Goal: Task Accomplishment & Management: Manage account settings

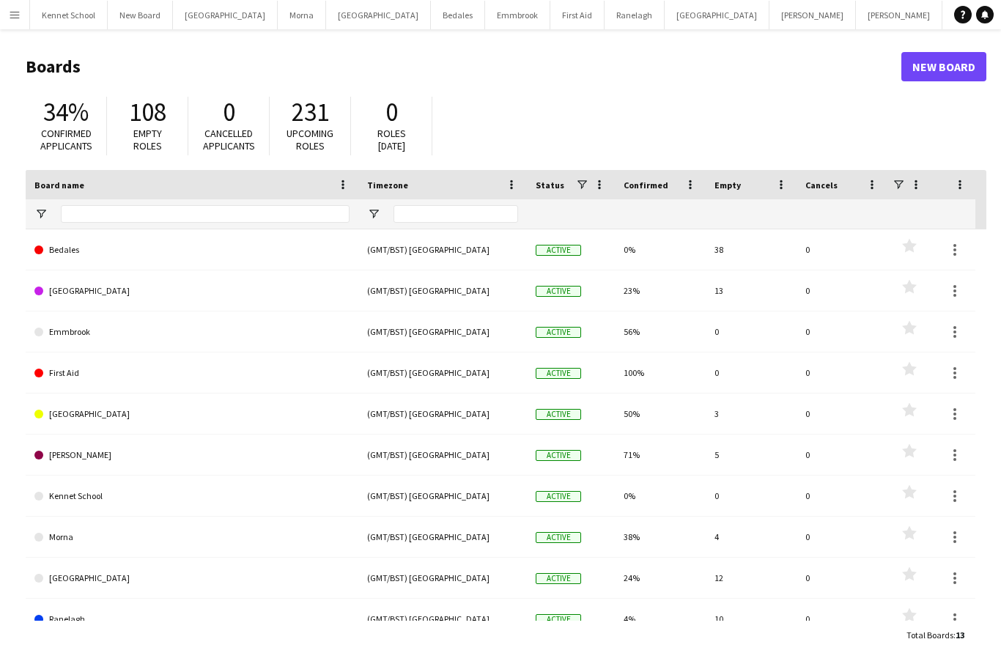
click at [8, 14] on button "Menu" at bounding box center [14, 14] width 29 height 29
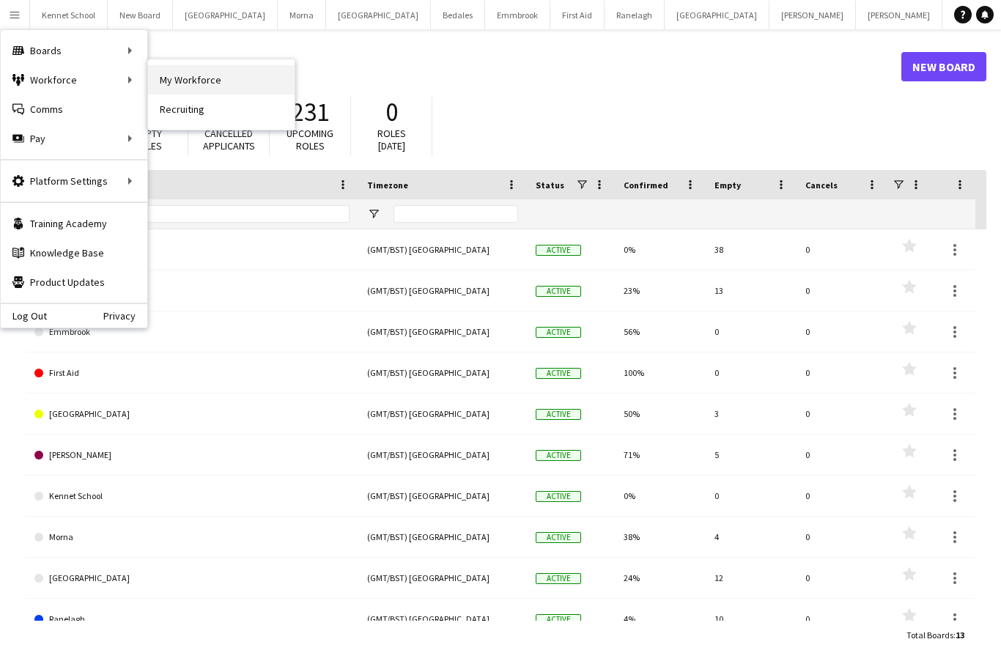
click at [168, 77] on link "My Workforce" at bounding box center [221, 79] width 147 height 29
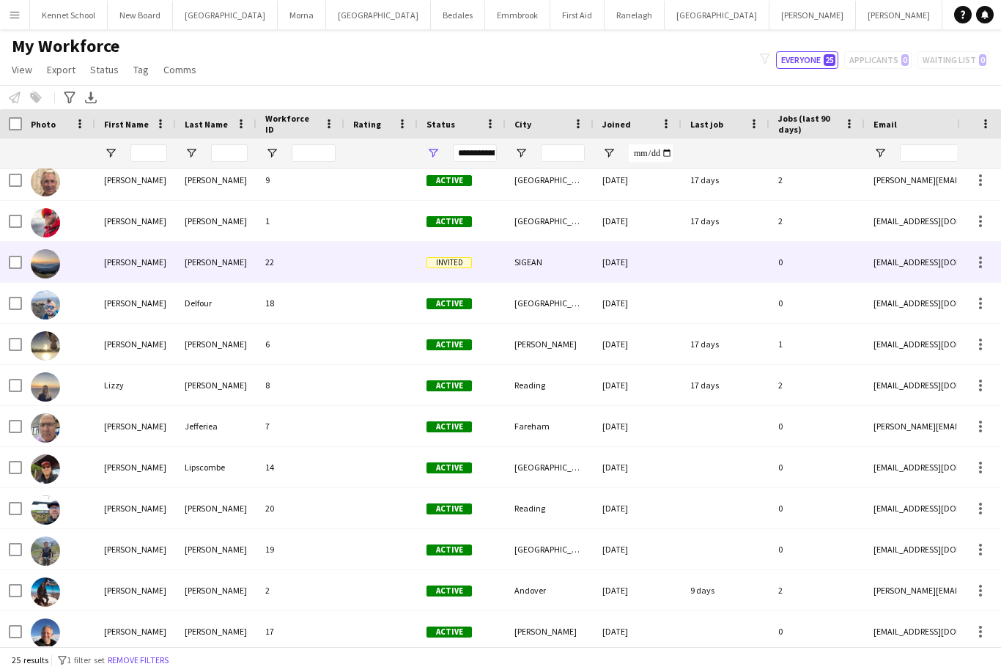
click at [119, 242] on div "[PERSON_NAME]" at bounding box center [135, 262] width 81 height 40
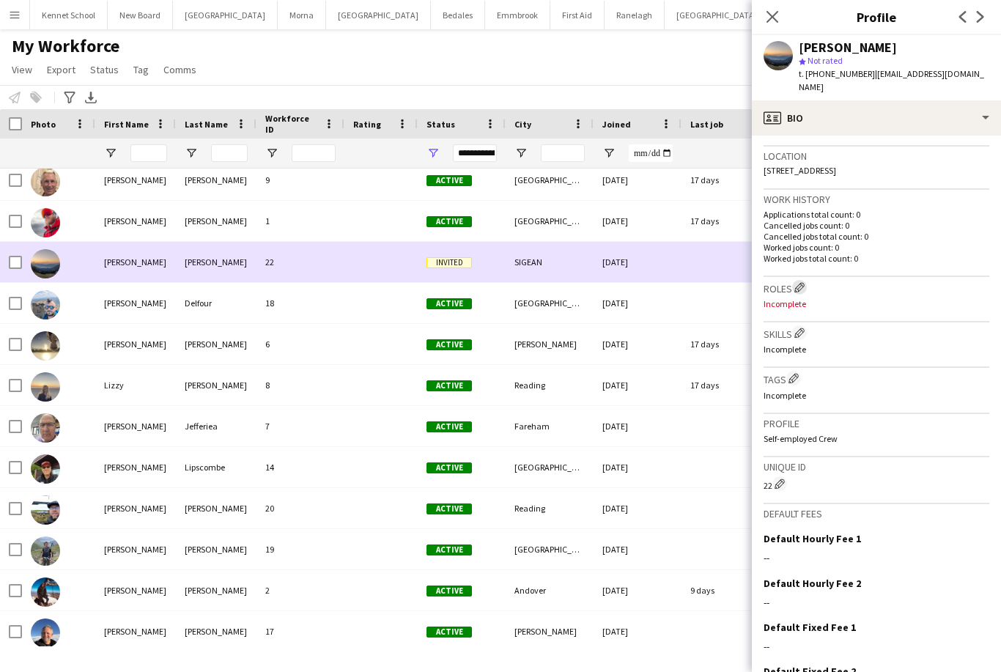
click at [807, 280] on button "Edit crew company roles" at bounding box center [799, 287] width 15 height 15
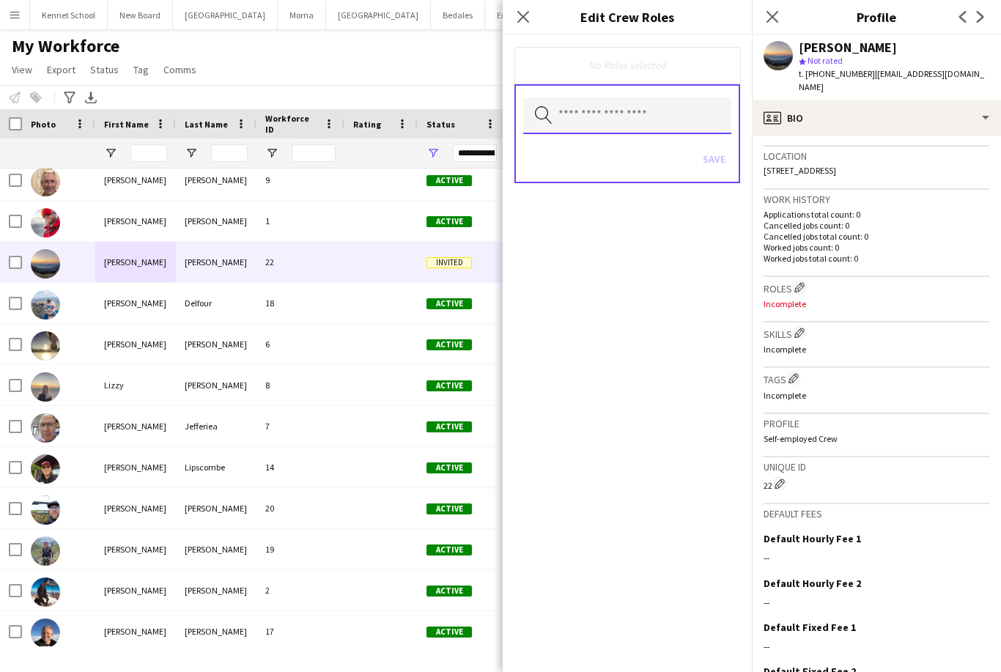
click at [589, 125] on input "text" at bounding box center [627, 115] width 208 height 37
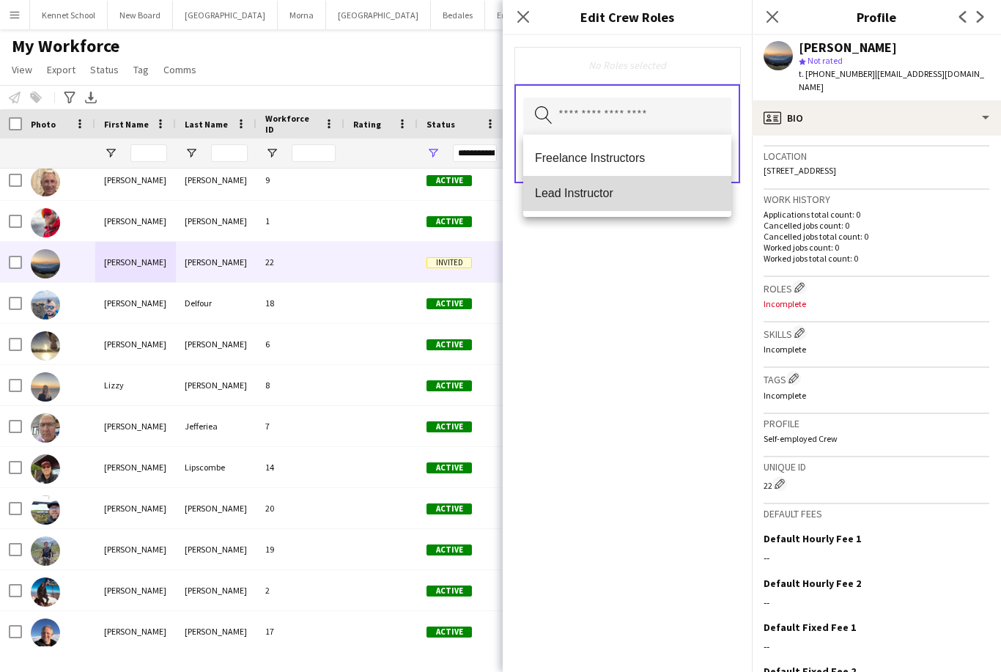
click at [553, 182] on mat-option "Lead Instructor" at bounding box center [627, 193] width 208 height 35
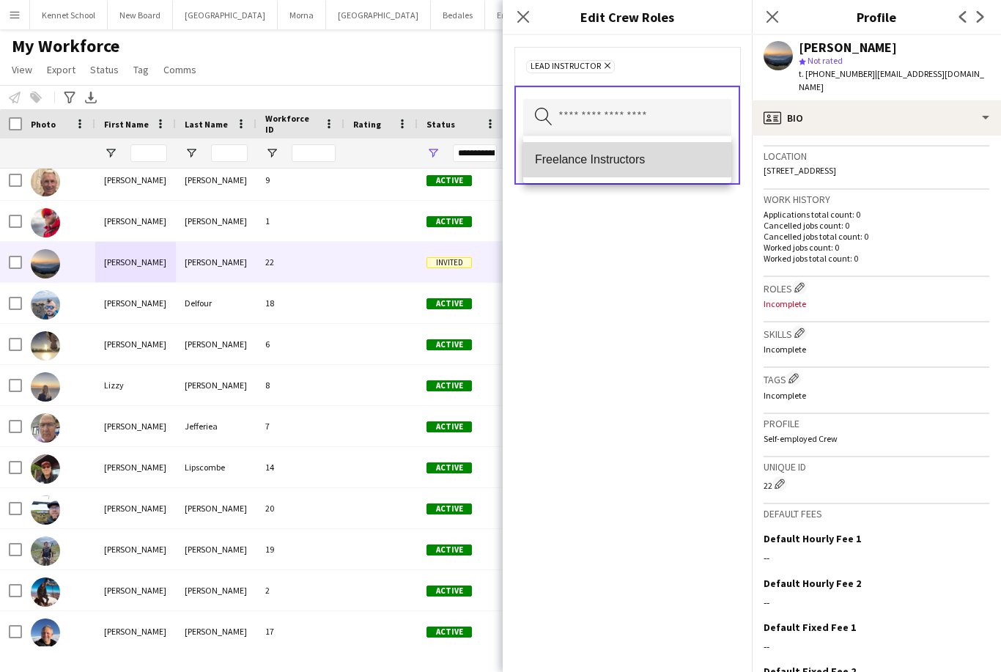
click at [552, 158] on span "Freelance Instructors" at bounding box center [627, 159] width 185 height 14
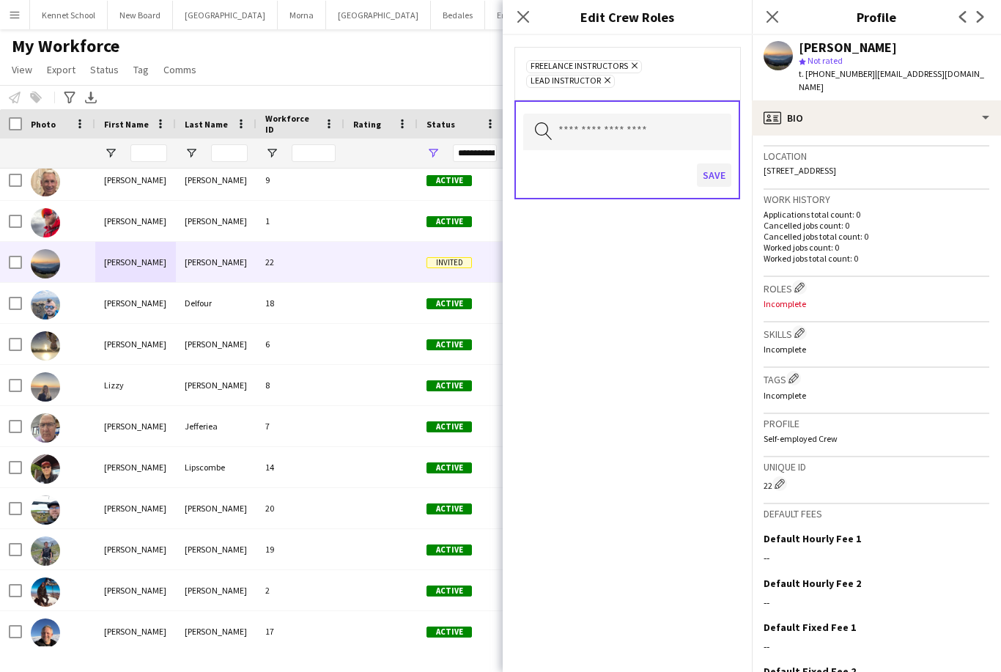
click at [714, 180] on button "Save" at bounding box center [714, 174] width 34 height 23
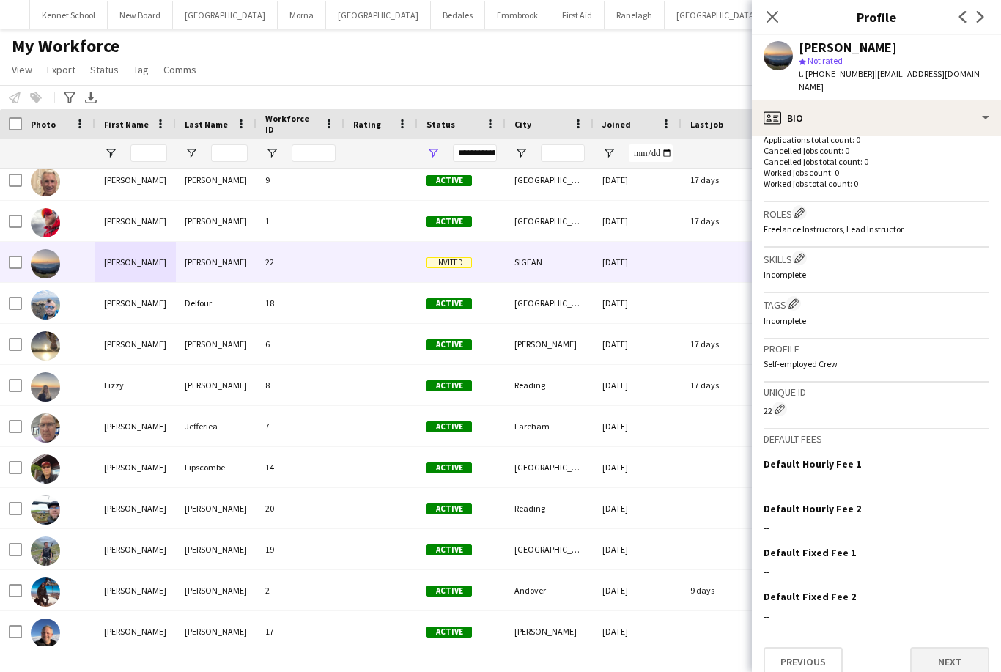
click at [968, 649] on button "Next" at bounding box center [949, 661] width 79 height 29
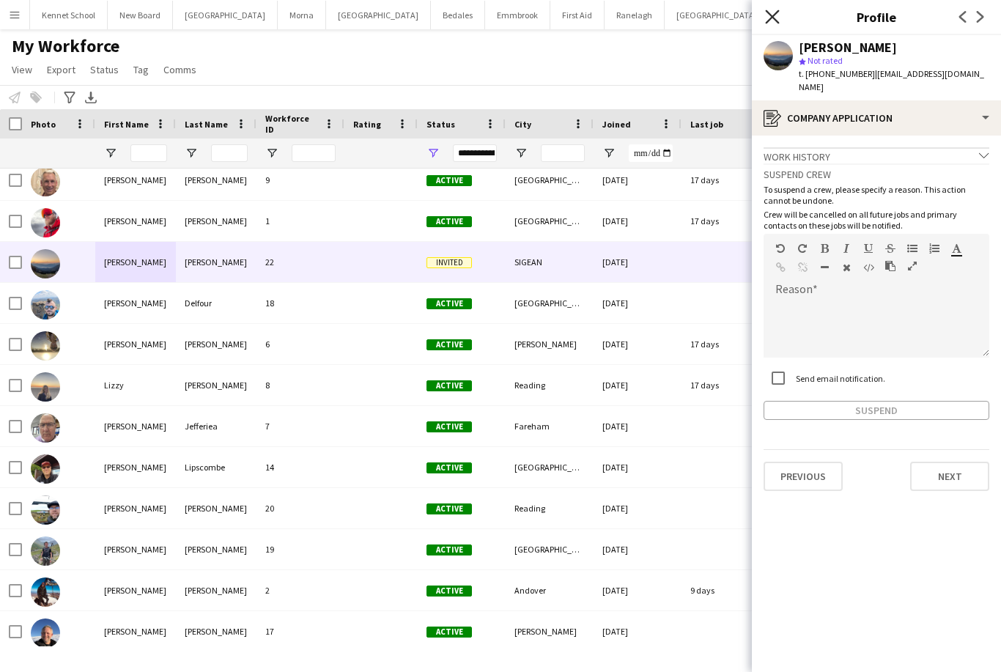
click at [770, 21] on icon "Close pop-in" at bounding box center [772, 17] width 14 height 14
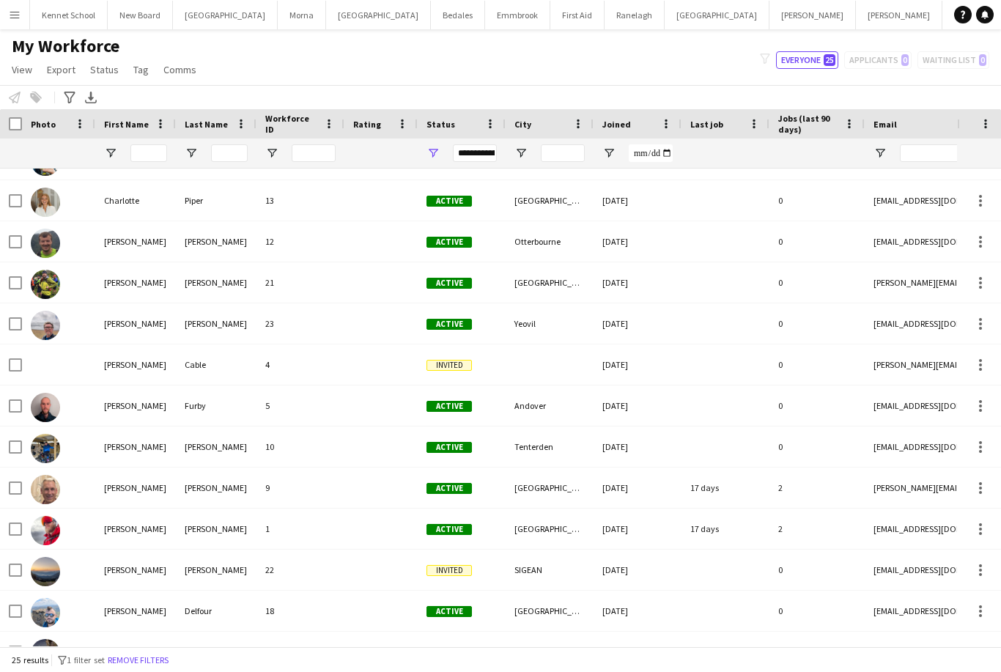
click at [119, 303] on div "[PERSON_NAME]" at bounding box center [135, 323] width 81 height 40
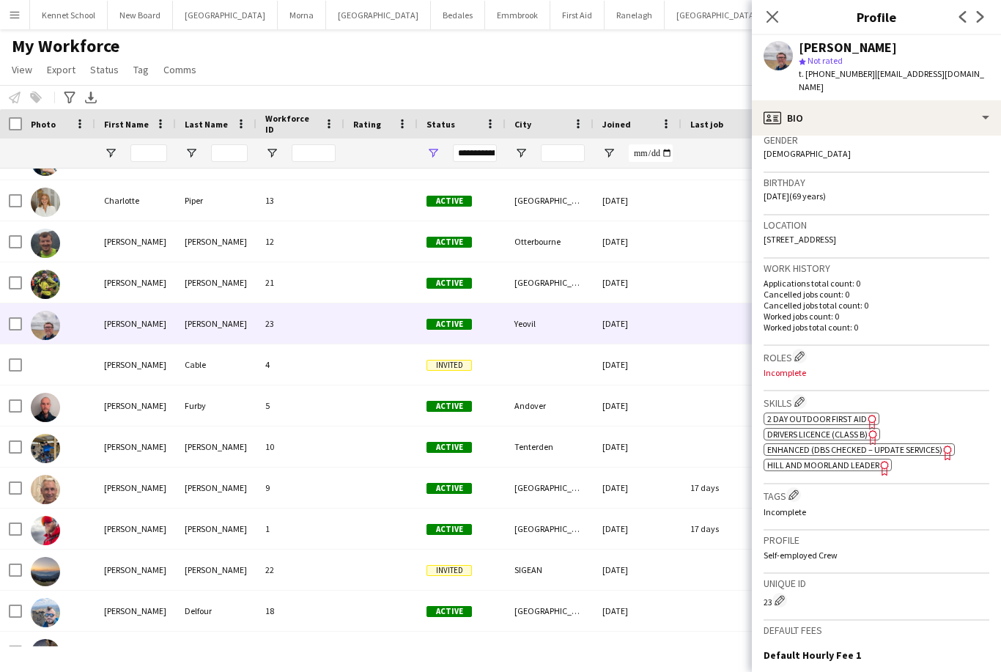
click at [870, 459] on span "Hill and Moorland Leader" at bounding box center [823, 464] width 112 height 11
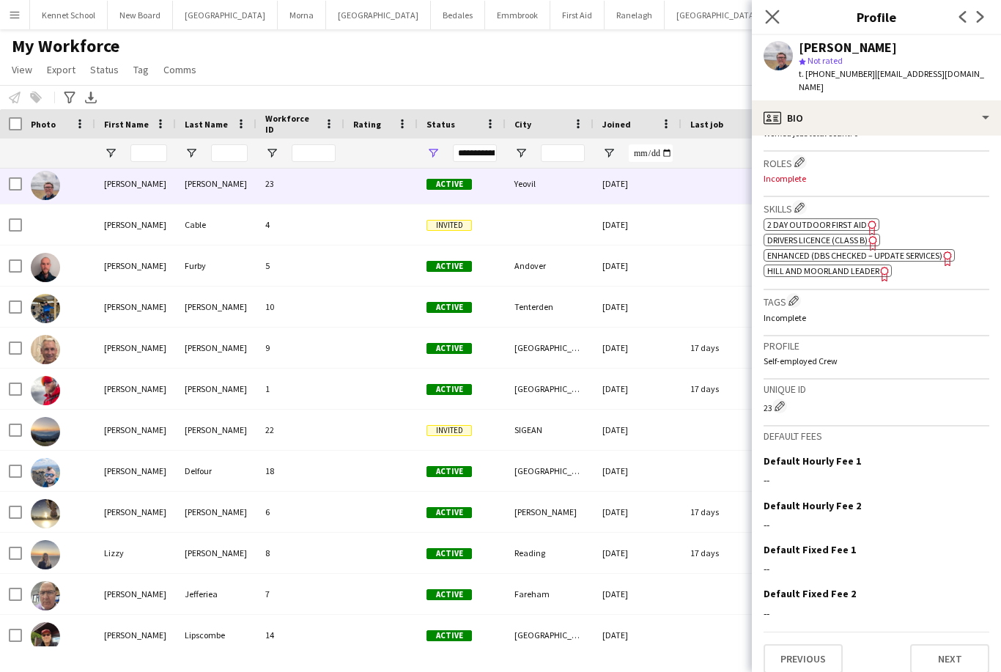
click at [779, 19] on app-icon "Close pop-in" at bounding box center [772, 17] width 21 height 21
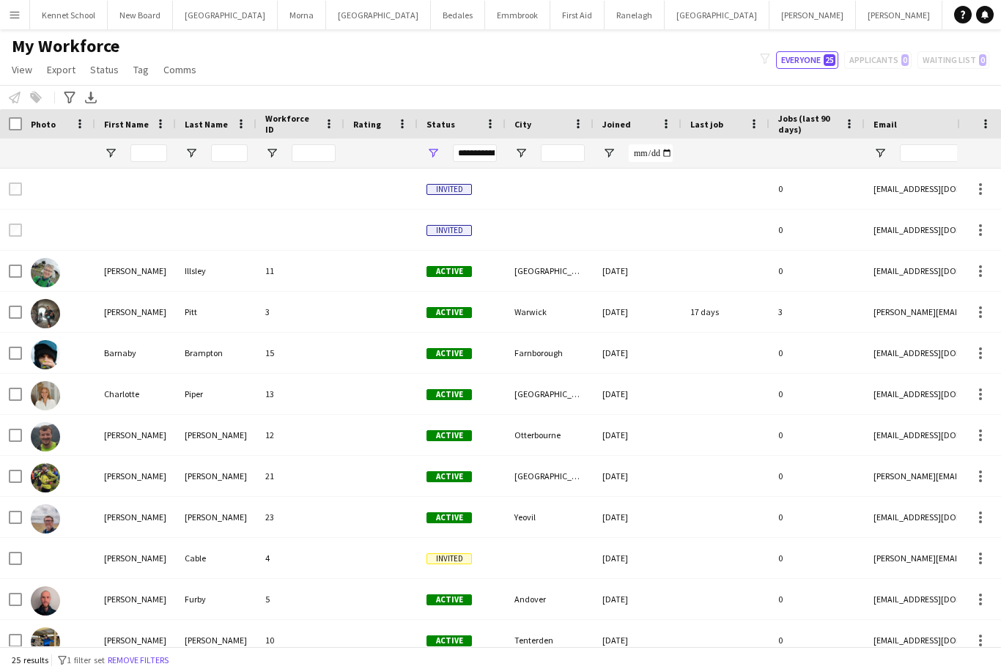
click at [7, 17] on button "Menu" at bounding box center [14, 14] width 29 height 29
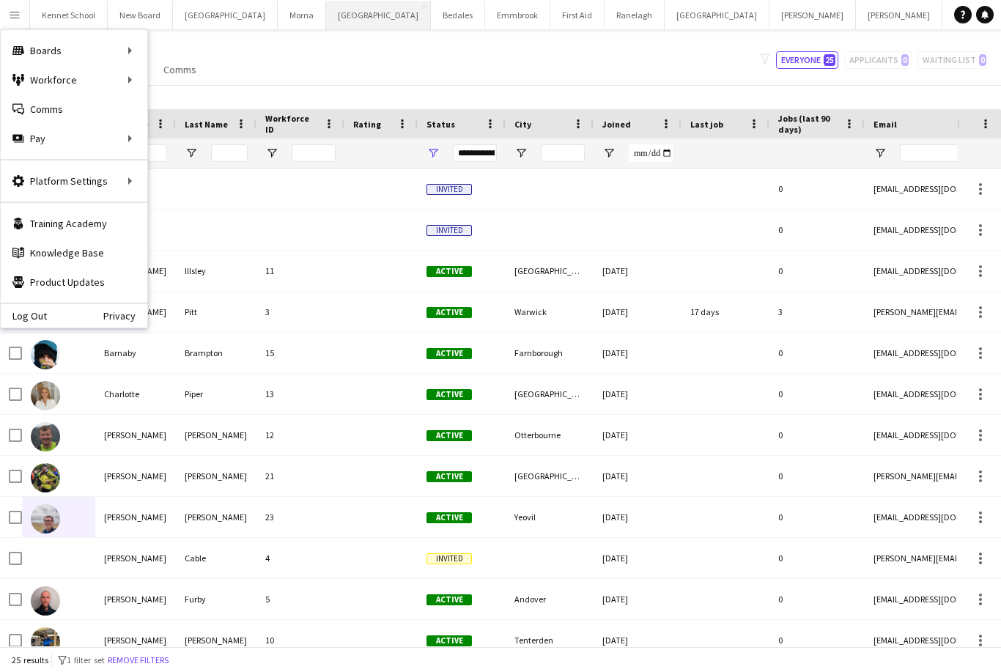
click at [347, 15] on button "[GEOGRAPHIC_DATA] Close" at bounding box center [378, 15] width 105 height 29
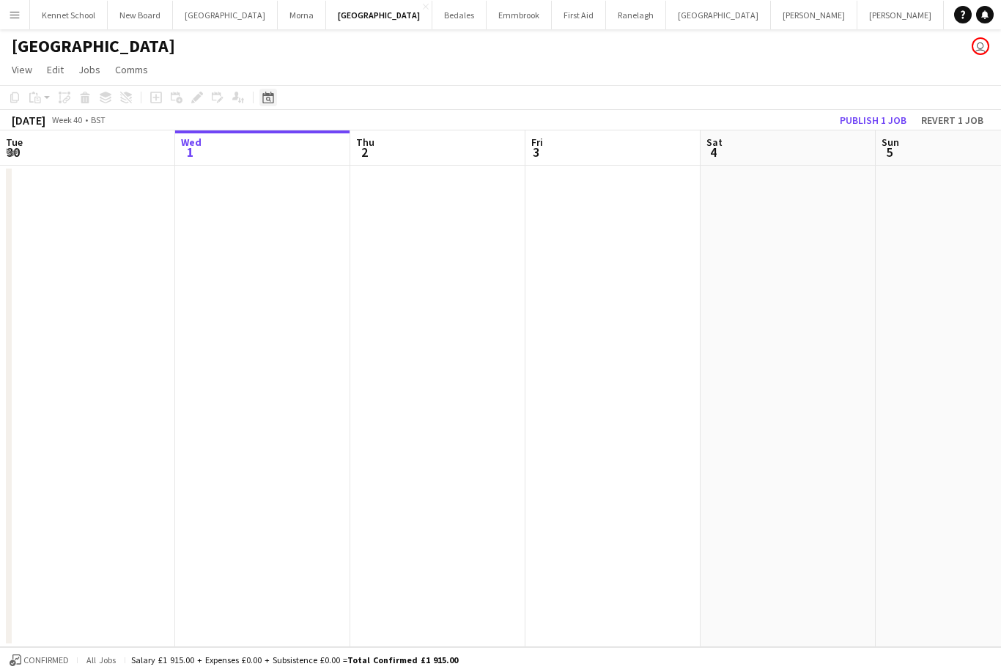
click at [265, 94] on icon "Date picker" at bounding box center [268, 98] width 12 height 12
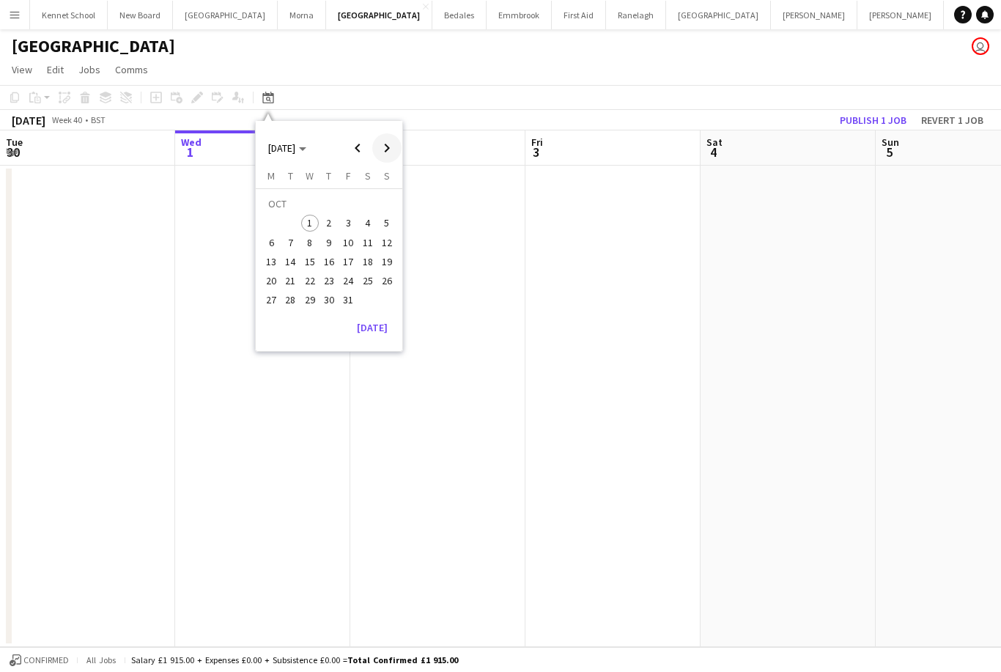
click at [382, 148] on span "Next month" at bounding box center [386, 147] width 29 height 29
click at [385, 142] on span "Next month" at bounding box center [386, 147] width 29 height 29
click at [370, 143] on span "Previous month" at bounding box center [357, 147] width 29 height 29
click at [383, 141] on span "Next month" at bounding box center [386, 147] width 29 height 29
click at [385, 145] on span "Next month" at bounding box center [386, 147] width 29 height 29
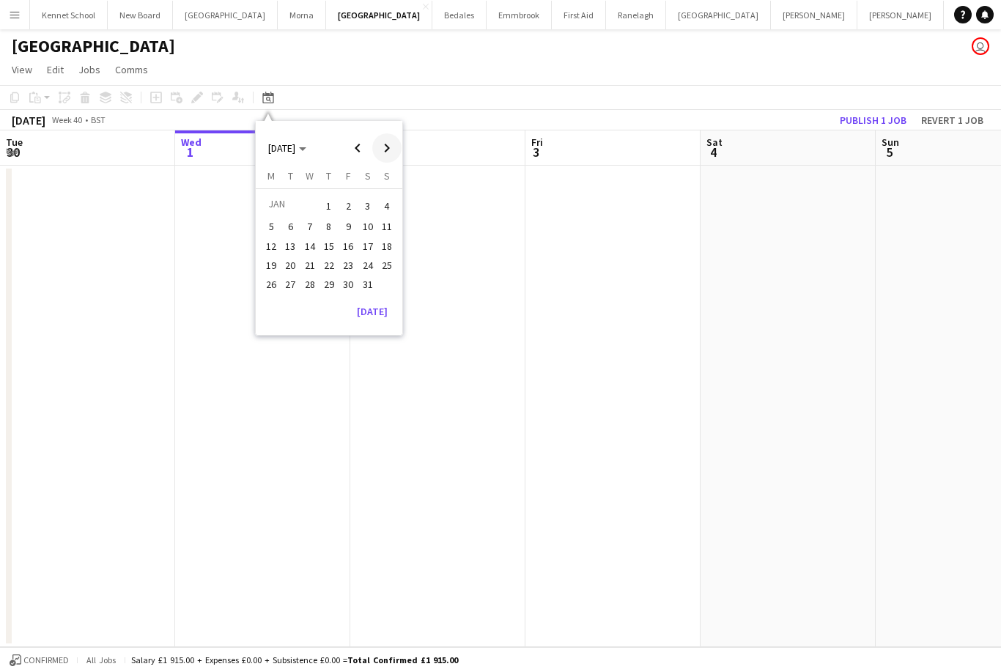
click at [388, 152] on span "Next month" at bounding box center [386, 147] width 29 height 29
click at [390, 147] on span "Next month" at bounding box center [386, 147] width 29 height 29
click at [374, 259] on span "21" at bounding box center [368, 265] width 18 height 18
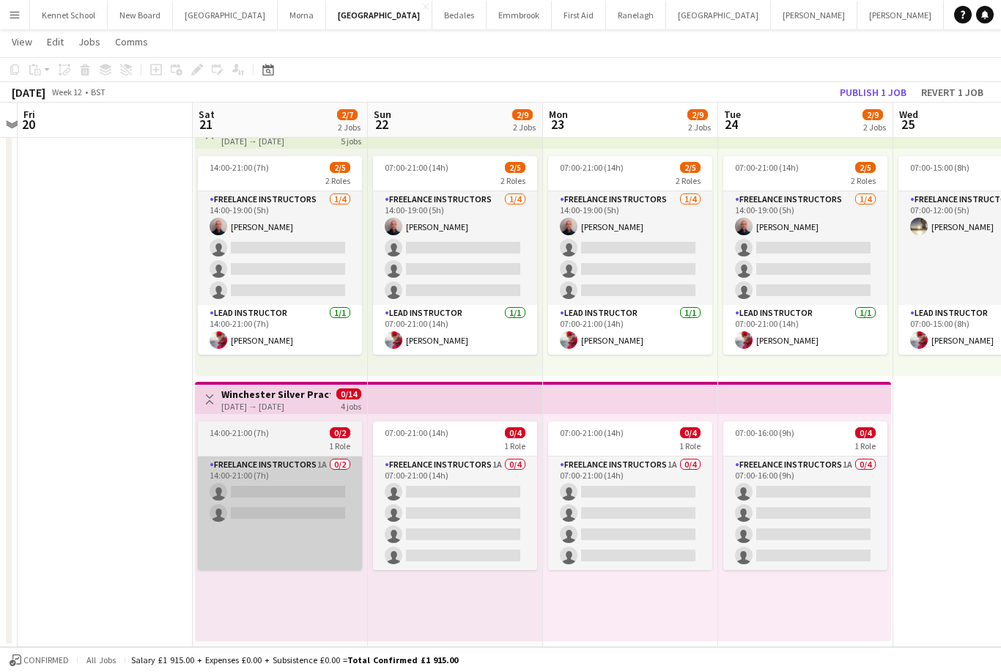
click at [264, 494] on app-card-role "Freelance Instructors 1A 0/2 14:00-21:00 (7h) single-neutral-actions single-neu…" at bounding box center [280, 513] width 164 height 114
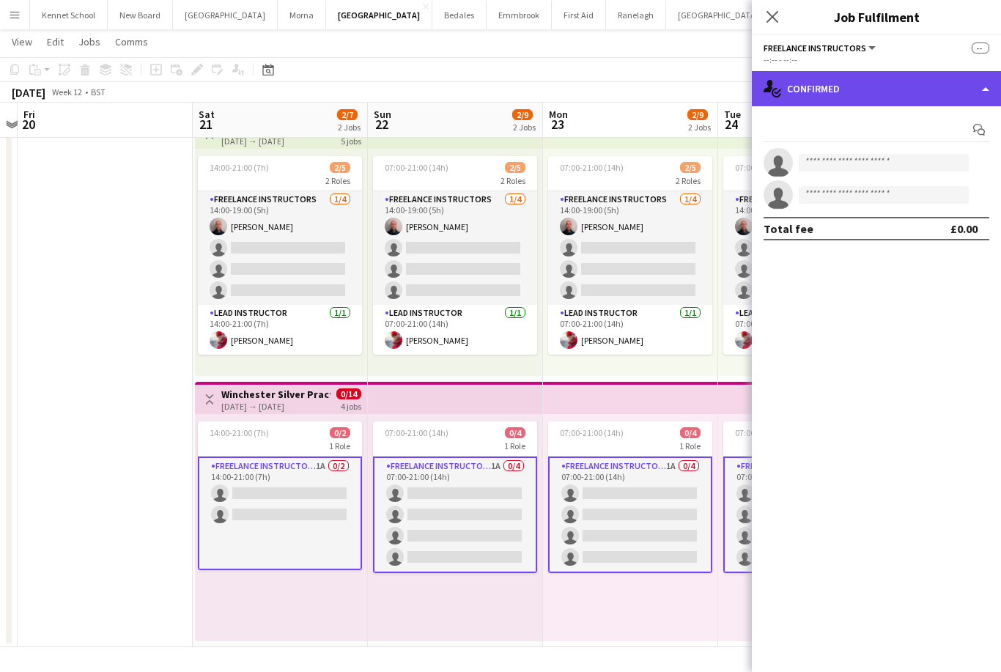
click at [945, 85] on div "single-neutral-actions-check-2 Confirmed" at bounding box center [876, 88] width 249 height 35
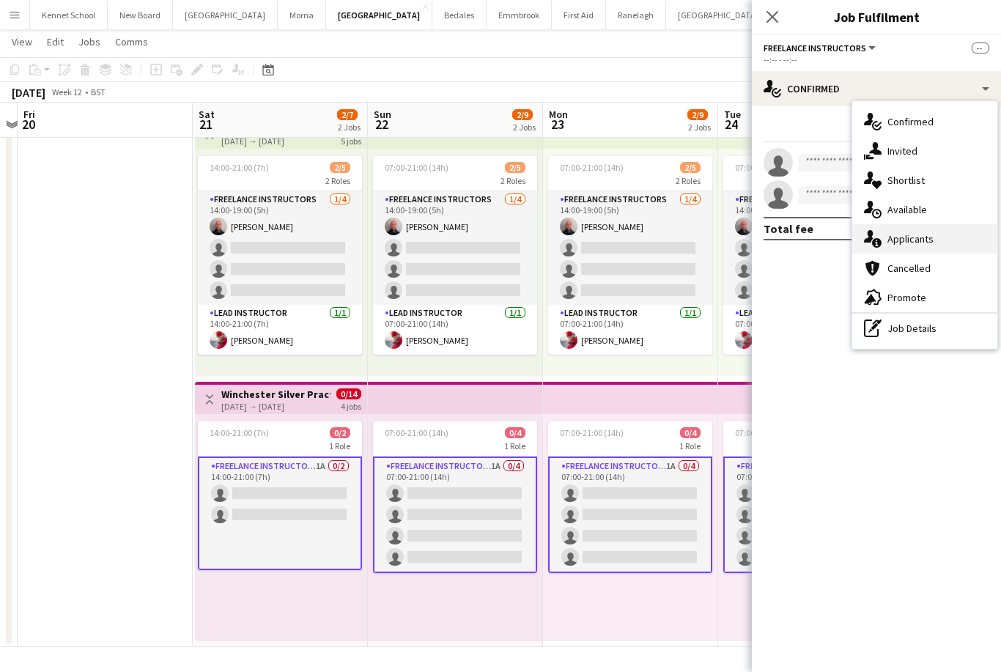
click at [919, 242] on span "Applicants" at bounding box center [910, 238] width 46 height 13
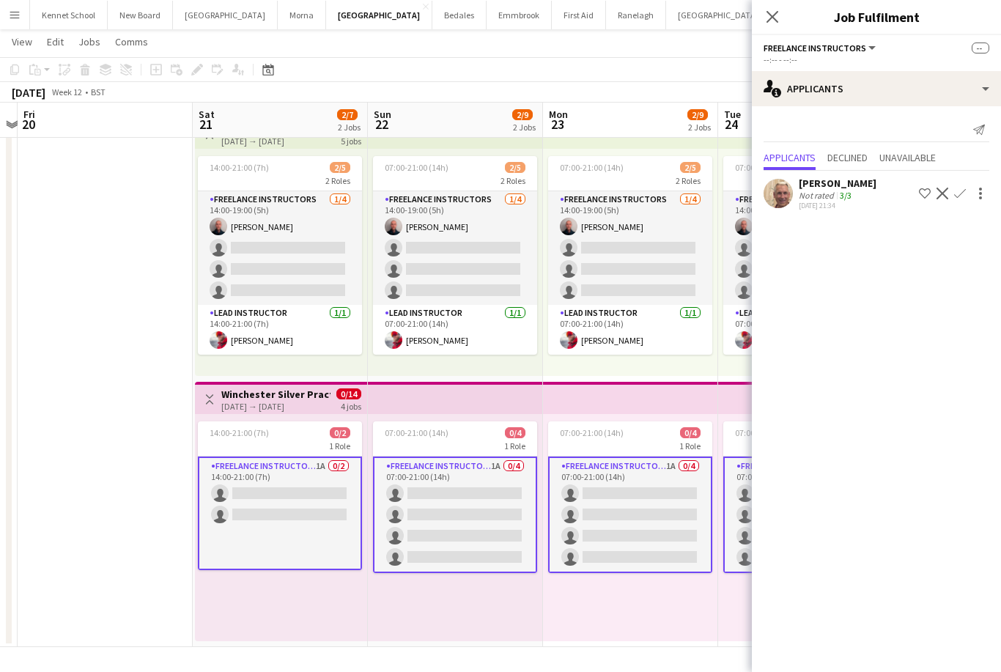
click at [96, 351] on app-date-cell at bounding box center [105, 379] width 175 height 536
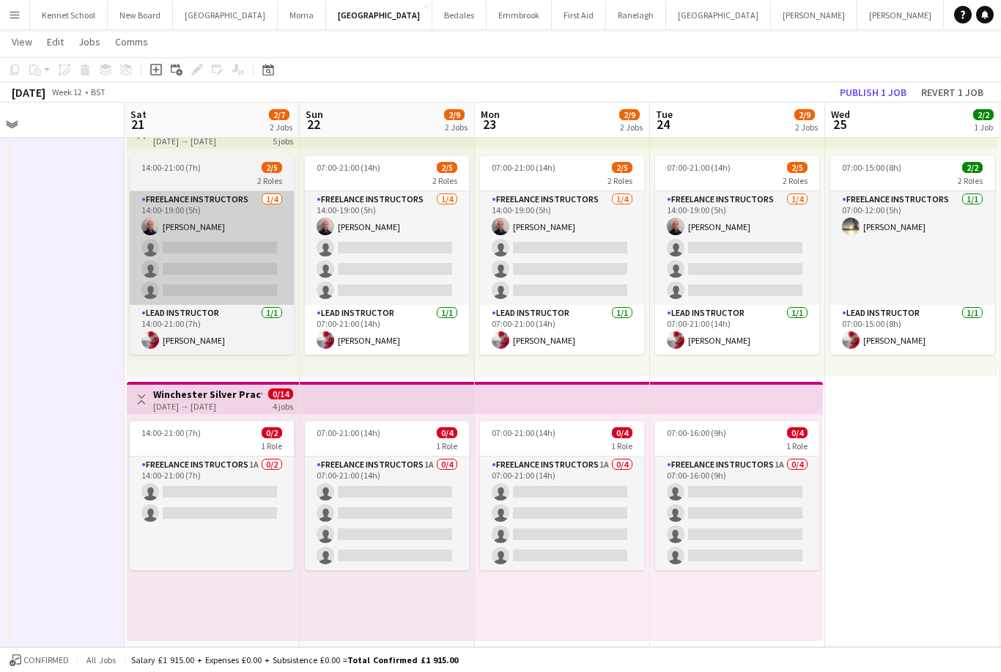
click at [158, 251] on app-card-role "Freelance Instructors [DATE] 14:00-19:00 (5h) [PERSON_NAME] single-neutral-acti…" at bounding box center [212, 248] width 164 height 114
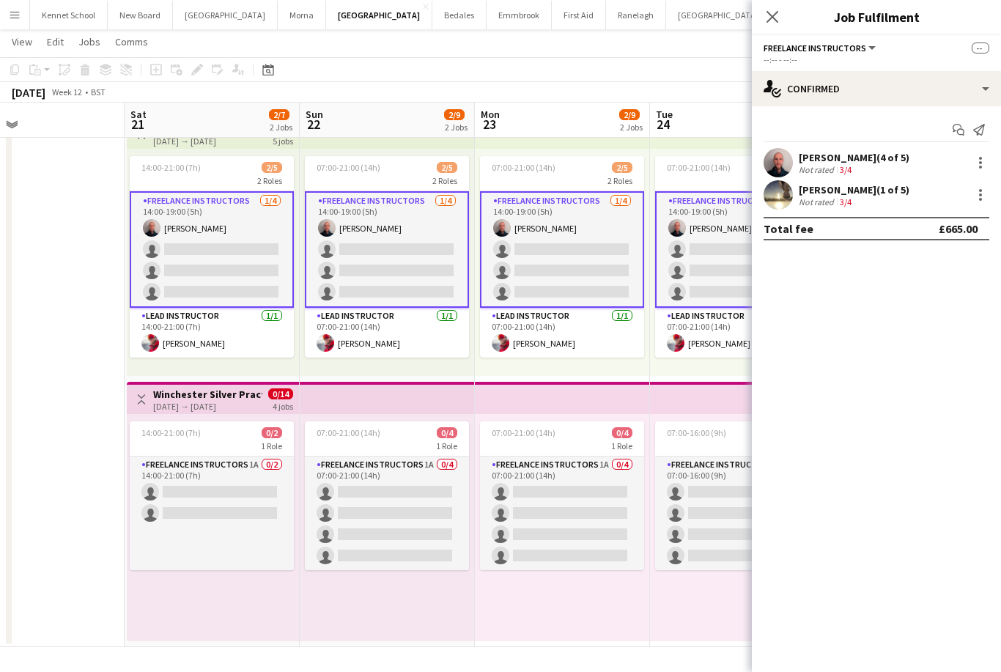
click at [58, 259] on app-date-cell at bounding box center [36, 379] width 175 height 536
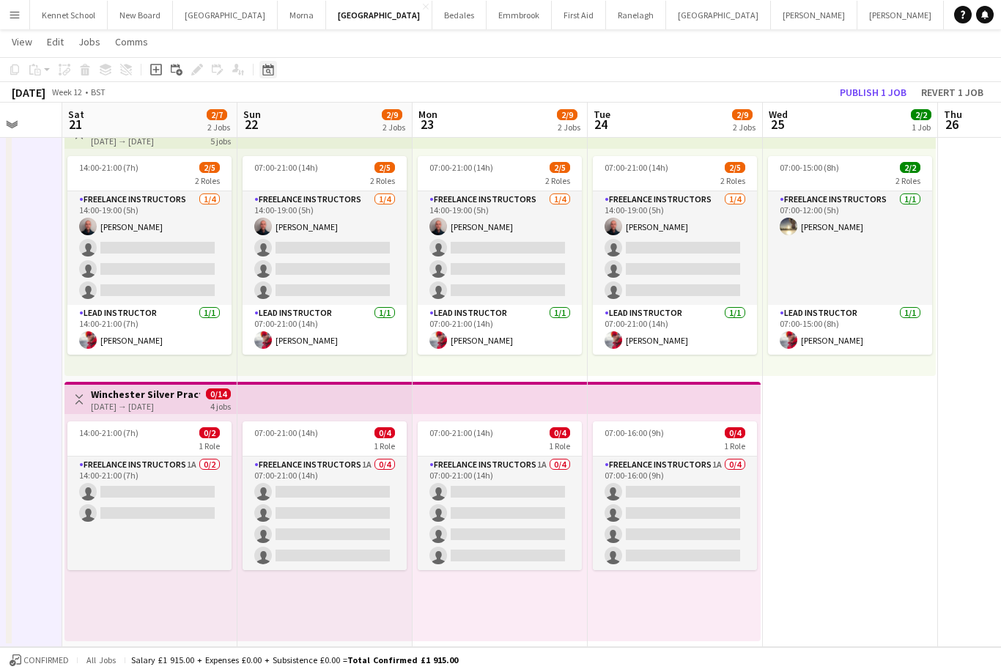
click at [272, 70] on icon "Date picker" at bounding box center [268, 70] width 12 height 12
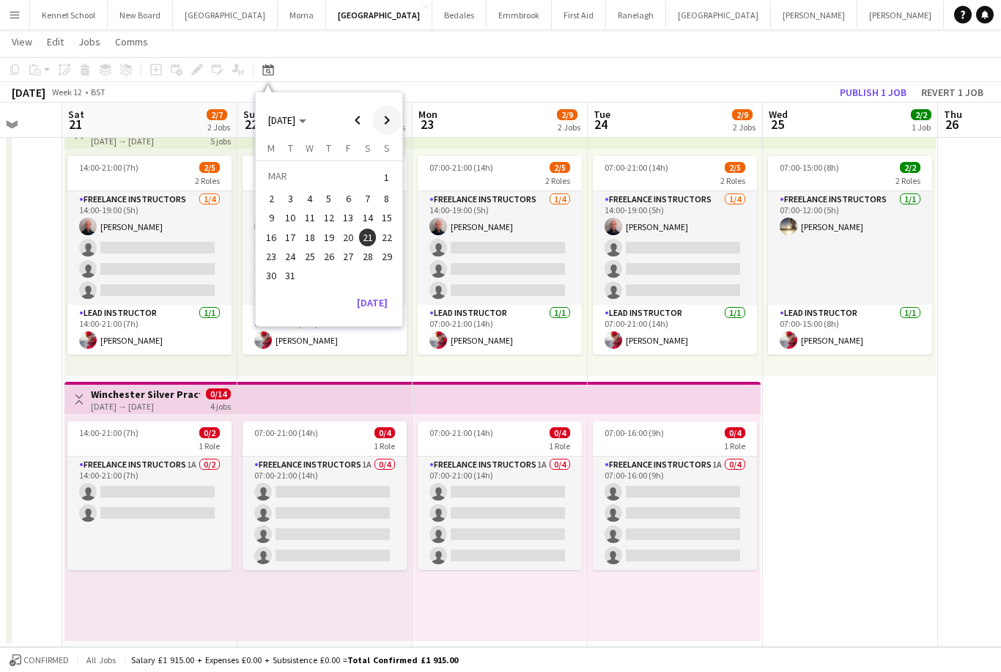
click at [386, 124] on span "Next month" at bounding box center [386, 119] width 29 height 29
click at [387, 127] on span "Next month" at bounding box center [386, 119] width 29 height 29
click at [384, 133] on span "Next month" at bounding box center [386, 119] width 29 height 29
click at [368, 255] on span "27" at bounding box center [368, 253] width 18 height 18
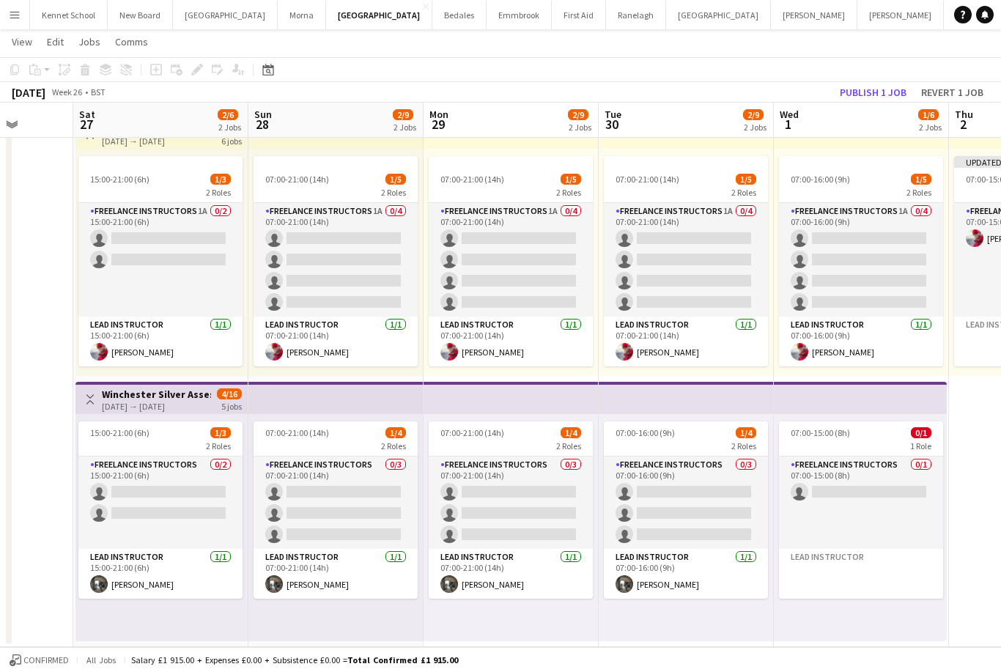
scroll to position [0, 629]
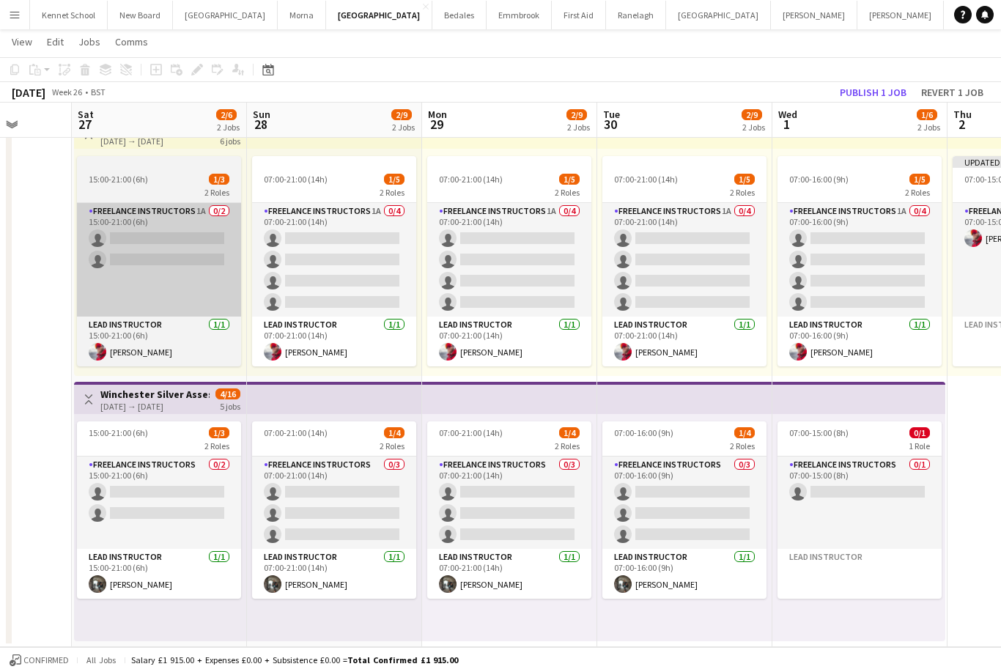
click at [130, 244] on app-card-role "Freelance Instructors 1A 0/2 15:00-21:00 (6h) single-neutral-actions single-neu…" at bounding box center [159, 260] width 164 height 114
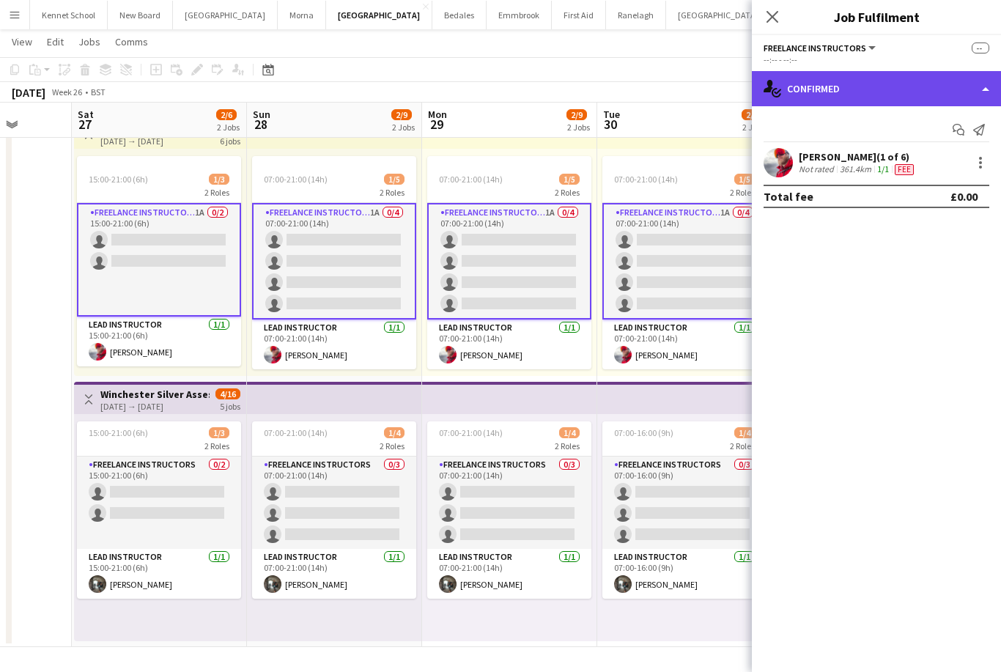
click at [949, 97] on div "single-neutral-actions-check-2 Confirmed" at bounding box center [876, 88] width 249 height 35
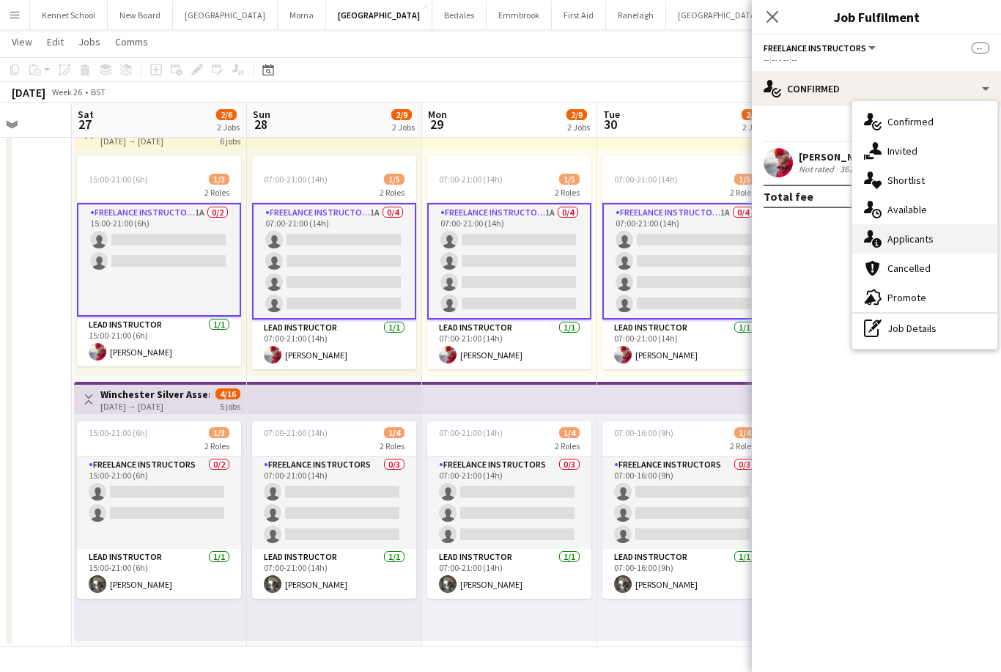
click at [925, 231] on div "single-neutral-actions-information Applicants" at bounding box center [924, 238] width 145 height 29
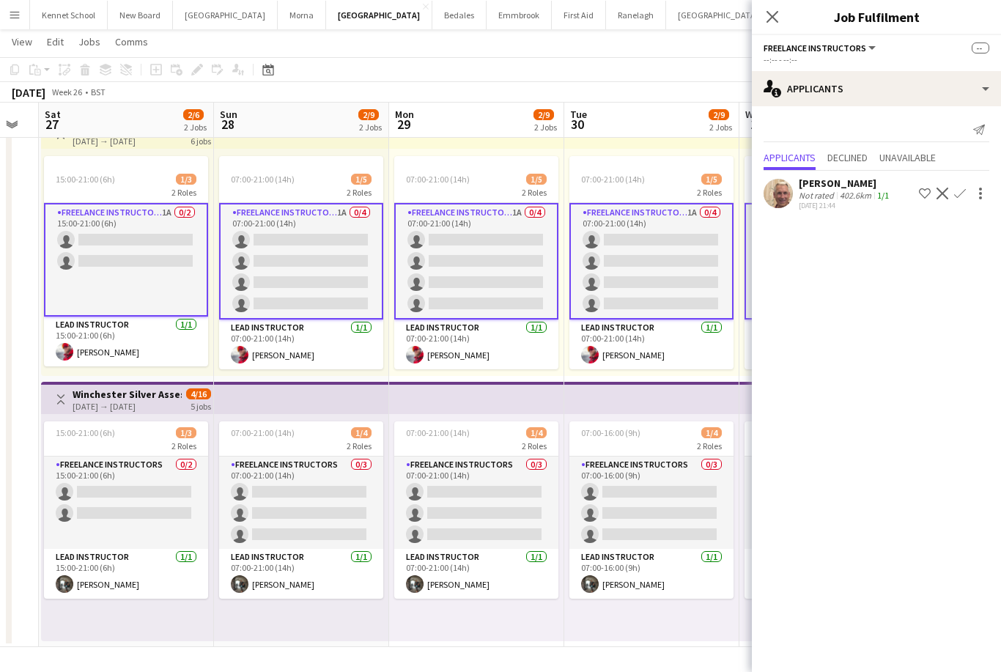
scroll to position [0, 464]
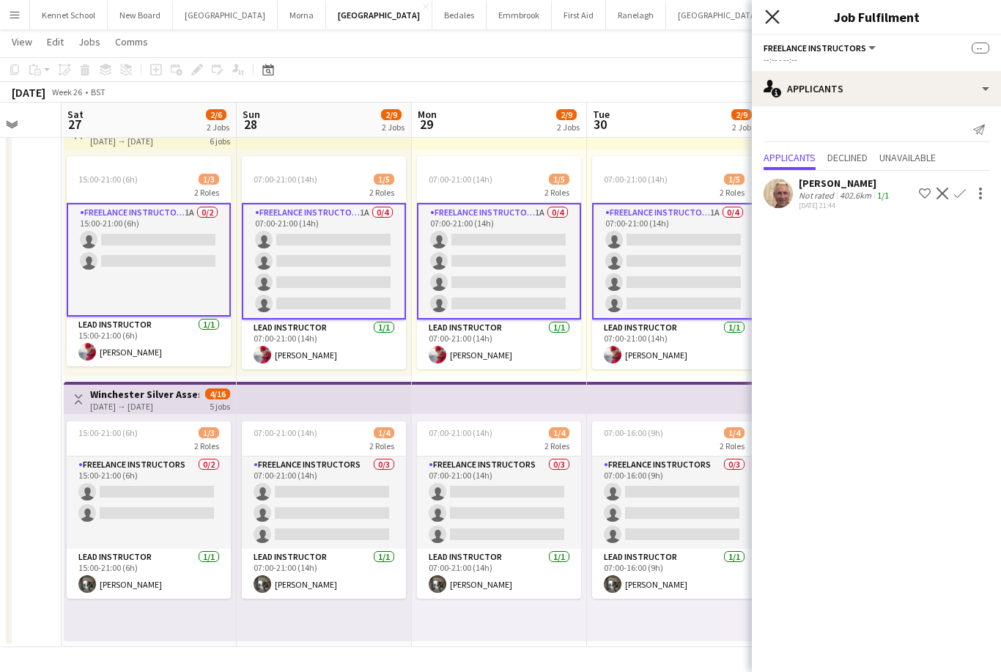
click at [773, 17] on icon at bounding box center [772, 17] width 14 height 14
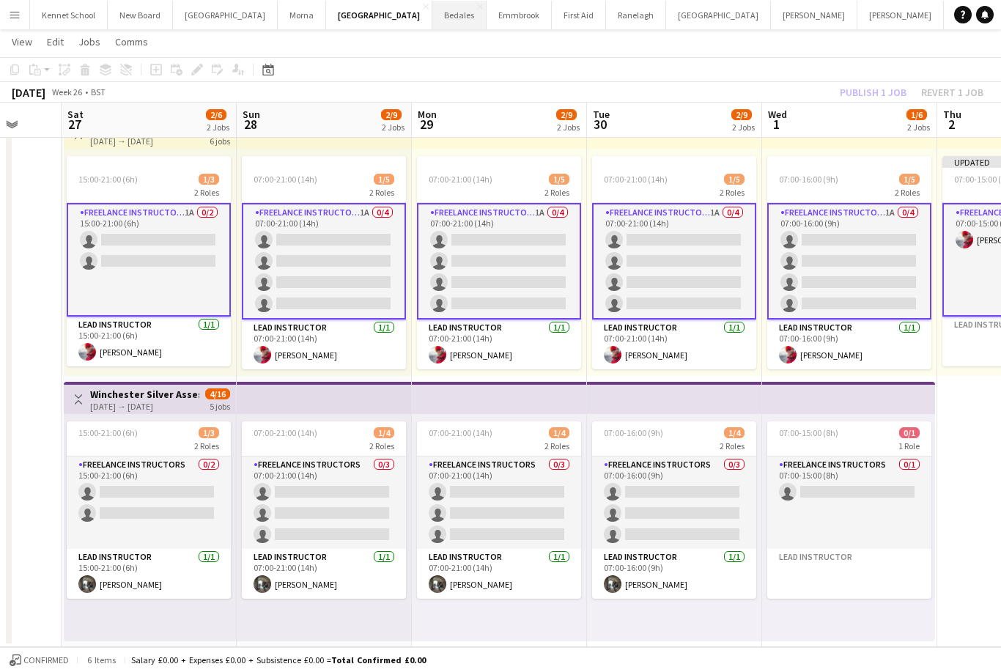
click at [445, 18] on button "Bedales Close" at bounding box center [459, 15] width 54 height 29
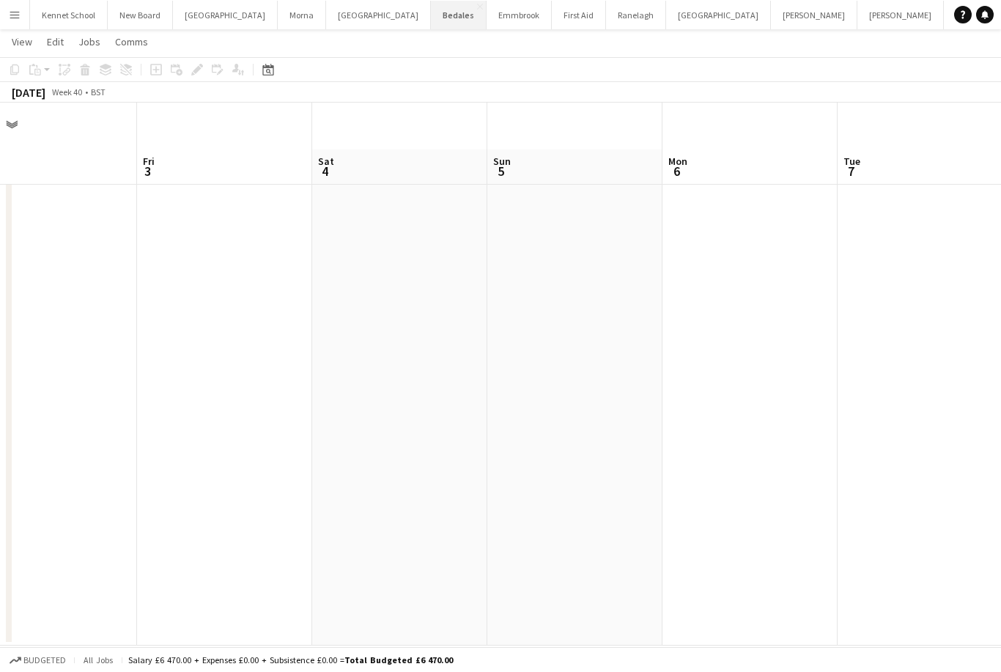
scroll to position [0, 472]
click at [270, 72] on icon "Date picker" at bounding box center [268, 70] width 12 height 12
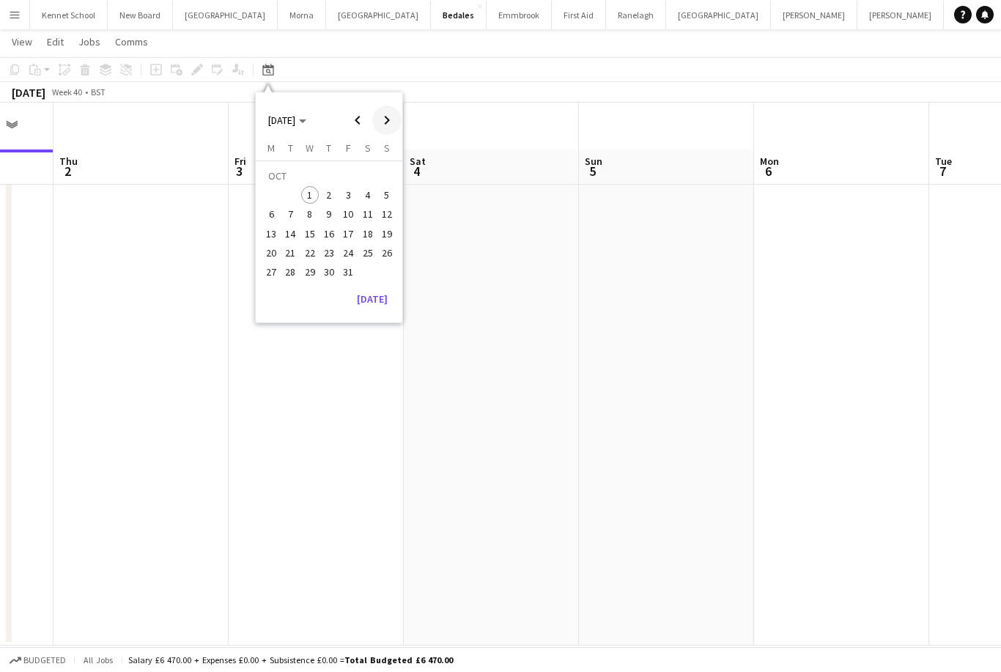
click at [381, 116] on span "Next month" at bounding box center [386, 119] width 29 height 29
click at [380, 119] on span "Next month" at bounding box center [386, 119] width 29 height 29
click at [379, 118] on span "Next month" at bounding box center [386, 119] width 29 height 29
click at [380, 116] on span "Next month" at bounding box center [386, 119] width 29 height 29
click at [384, 118] on span "Next month" at bounding box center [386, 119] width 29 height 29
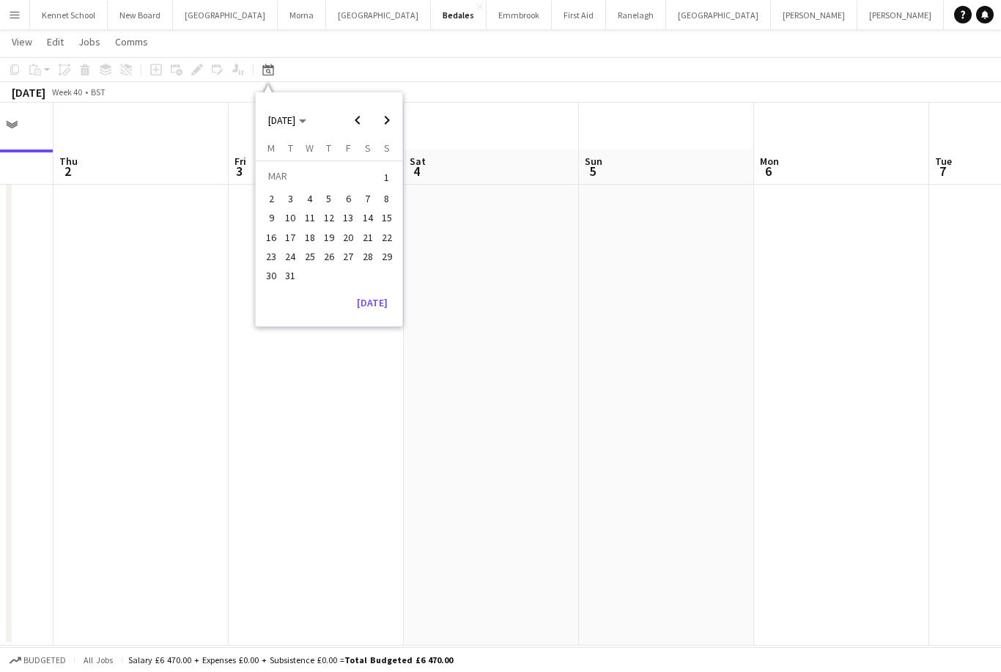
click at [341, 232] on span "20" at bounding box center [348, 238] width 18 height 18
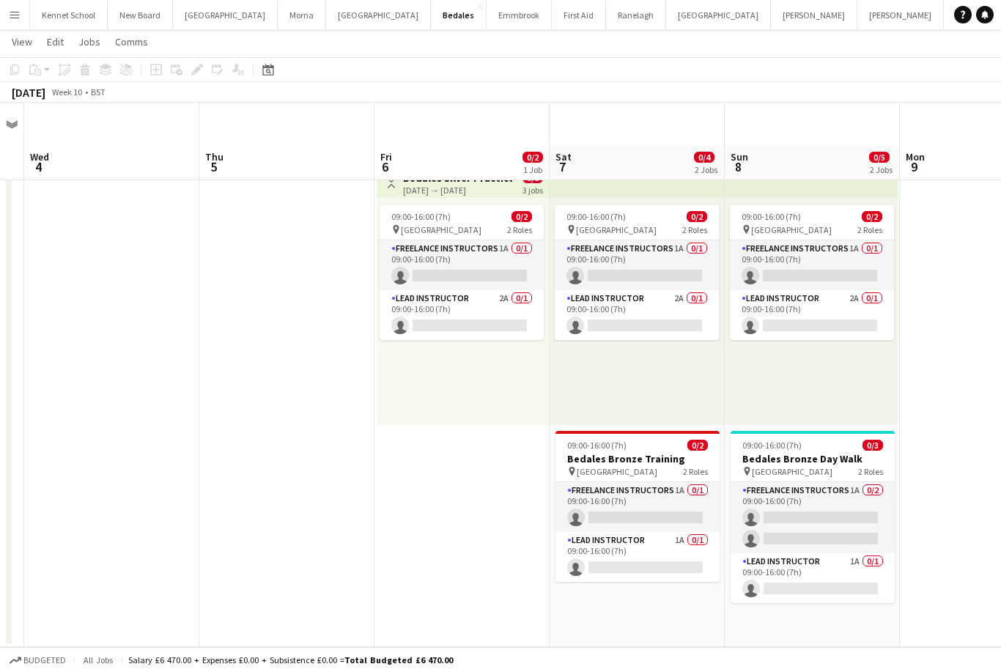
scroll to position [0, 455]
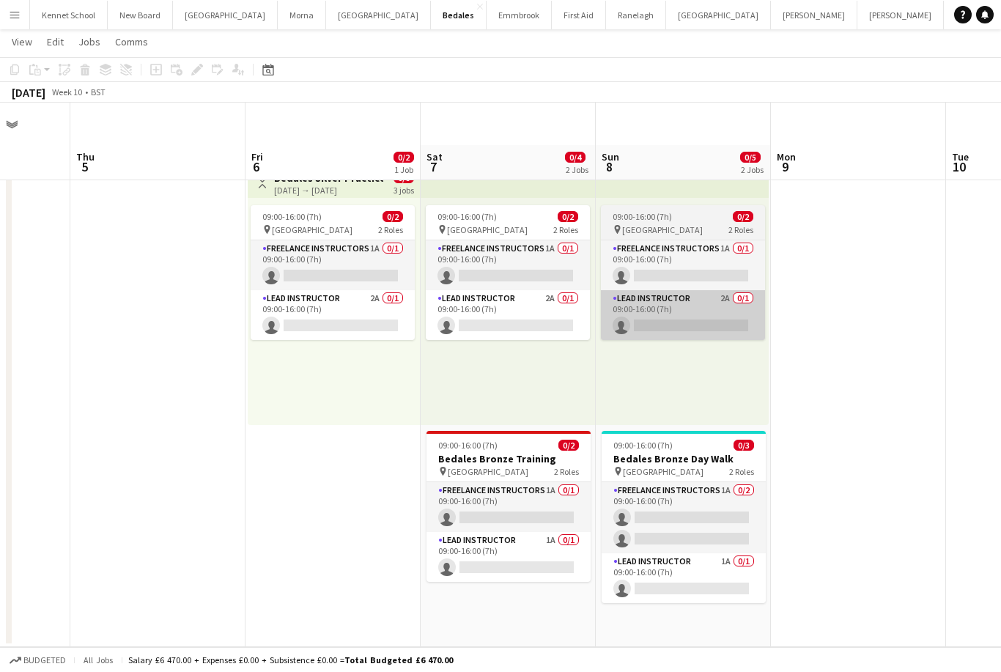
click at [738, 290] on app-card-role "Lead Instructor 2A 0/1 09:00-16:00 (7h) single-neutral-actions" at bounding box center [683, 315] width 164 height 50
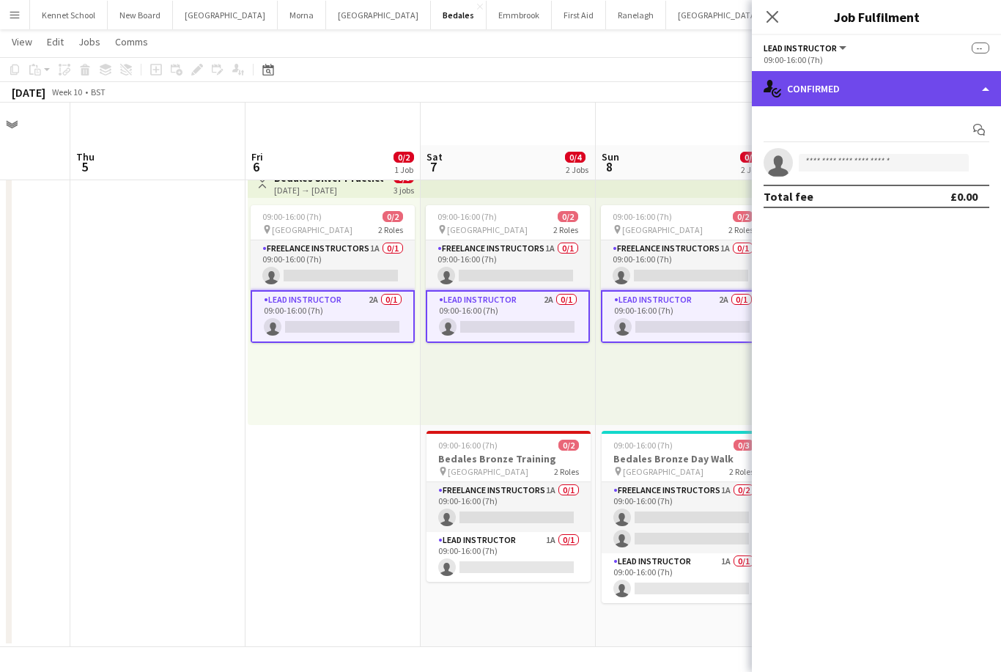
click at [931, 76] on div "single-neutral-actions-check-2 Confirmed" at bounding box center [876, 88] width 249 height 35
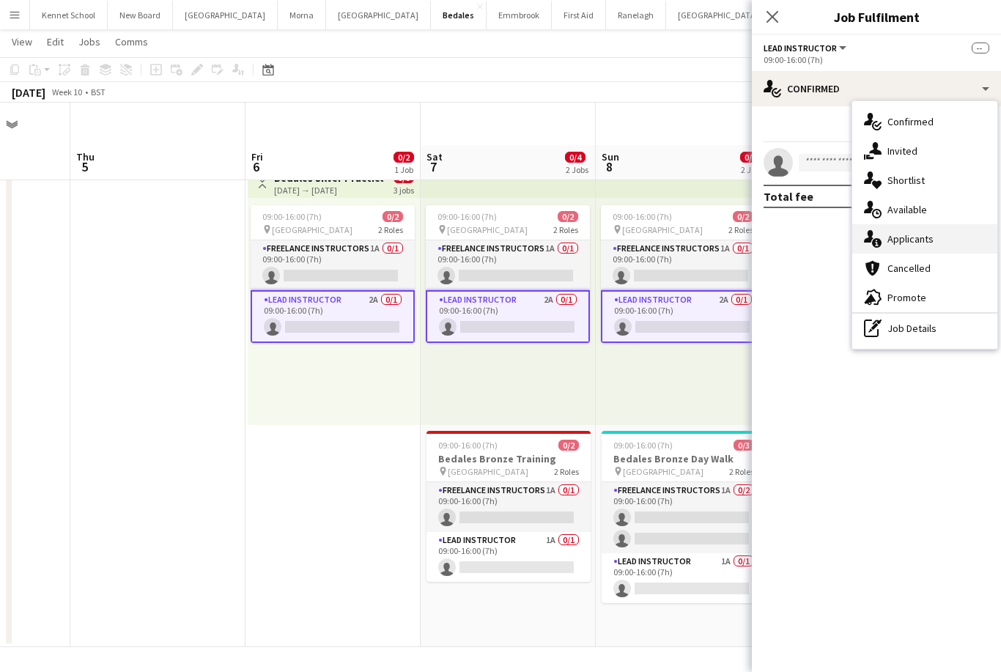
click at [928, 240] on span "Applicants" at bounding box center [910, 238] width 46 height 13
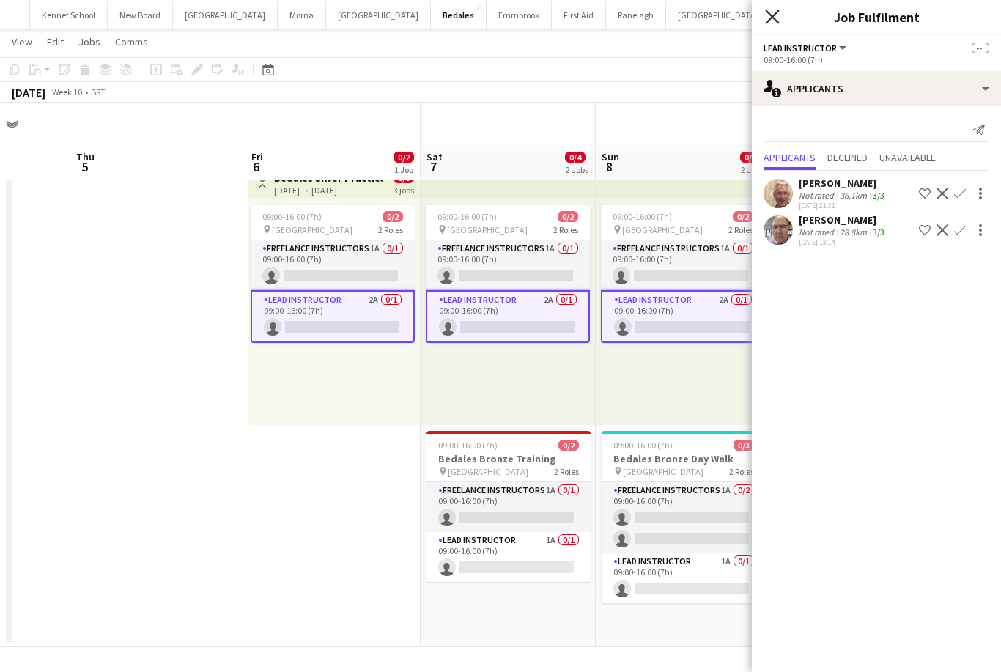
click at [779, 13] on icon "Close pop-in" at bounding box center [772, 17] width 14 height 14
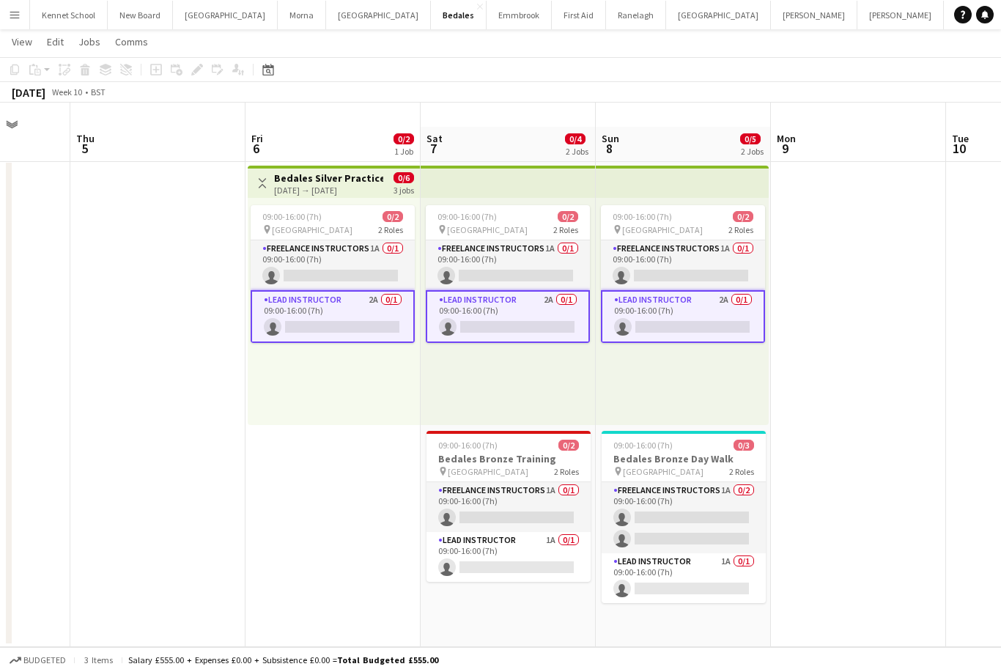
scroll to position [28, 0]
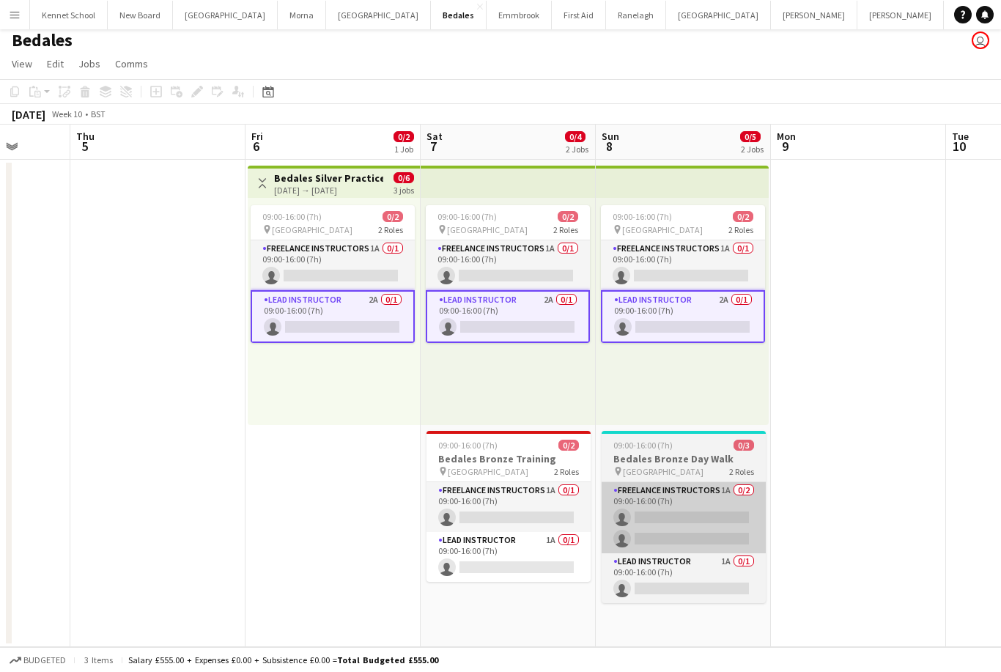
click at [631, 497] on app-card-role "Freelance Instructors 1A 0/2 09:00-16:00 (7h) single-neutral-actions single-neu…" at bounding box center [683, 517] width 164 height 71
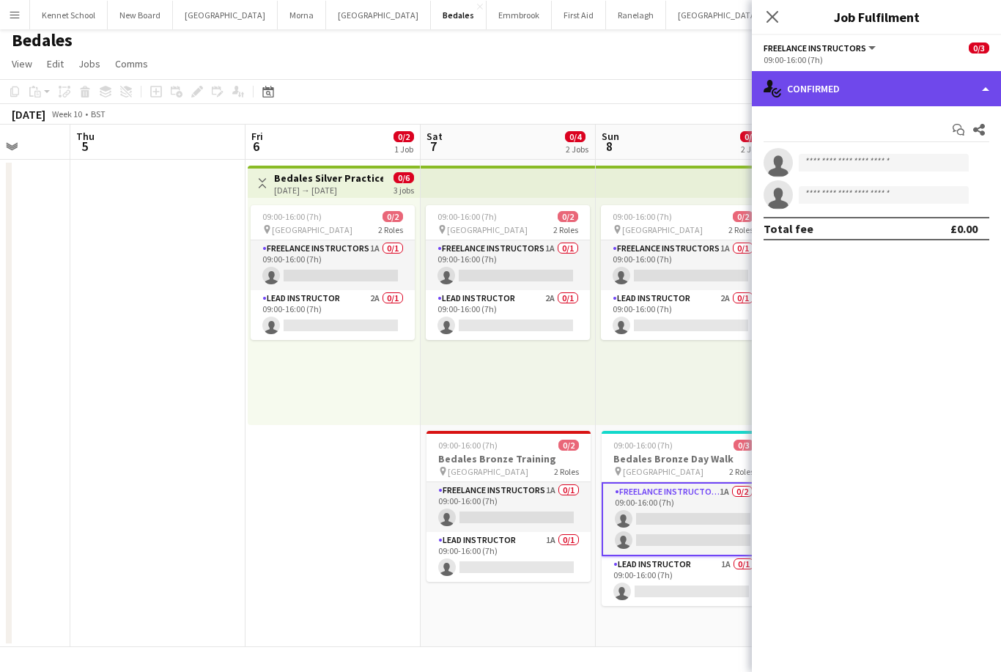
click at [944, 86] on div "single-neutral-actions-check-2 Confirmed" at bounding box center [876, 88] width 249 height 35
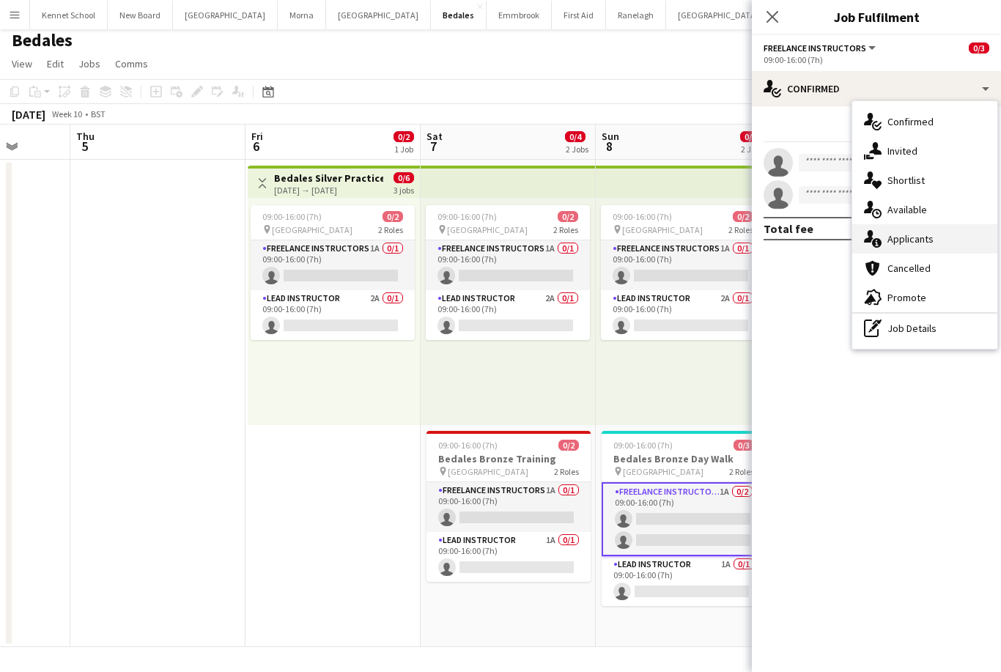
click at [929, 238] on span "Applicants" at bounding box center [910, 238] width 46 height 13
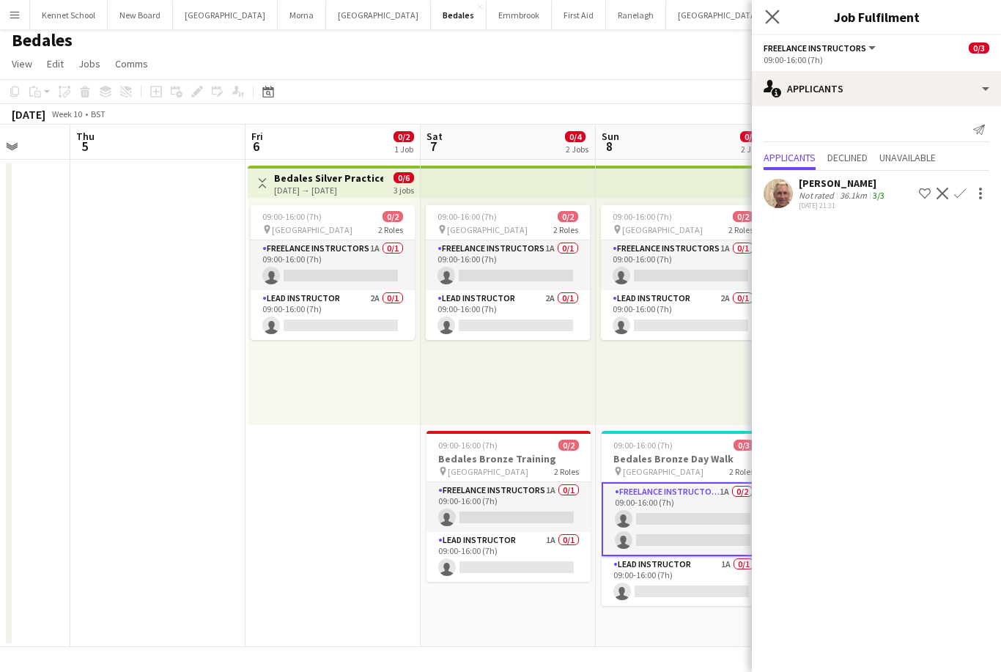
click at [780, 17] on app-icon "Close pop-in" at bounding box center [772, 17] width 21 height 21
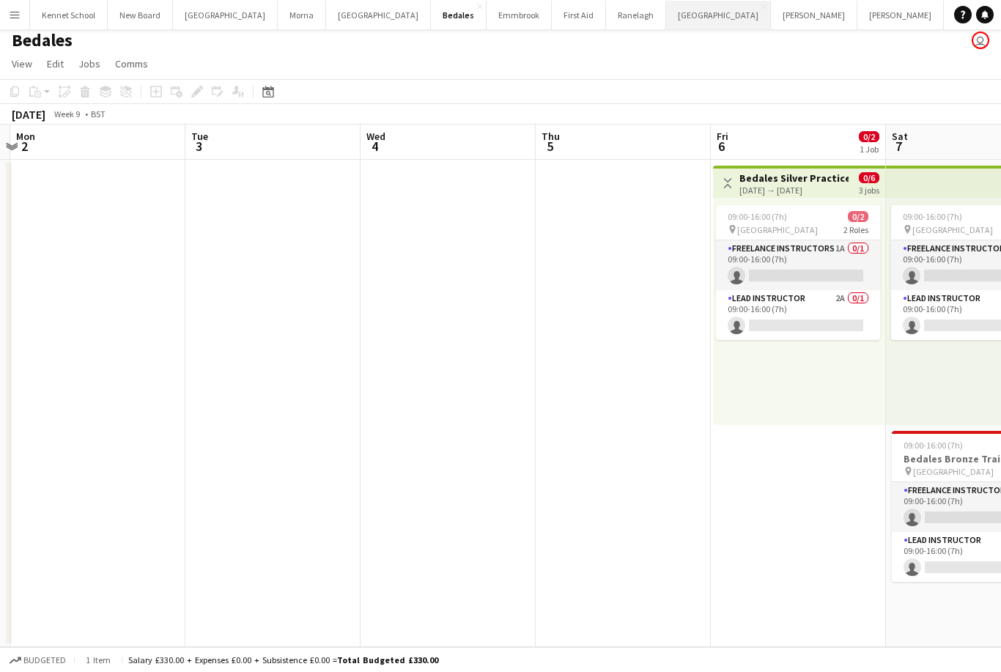
scroll to position [0, 517]
click at [684, 9] on button "[GEOGRAPHIC_DATA]" at bounding box center [718, 15] width 105 height 29
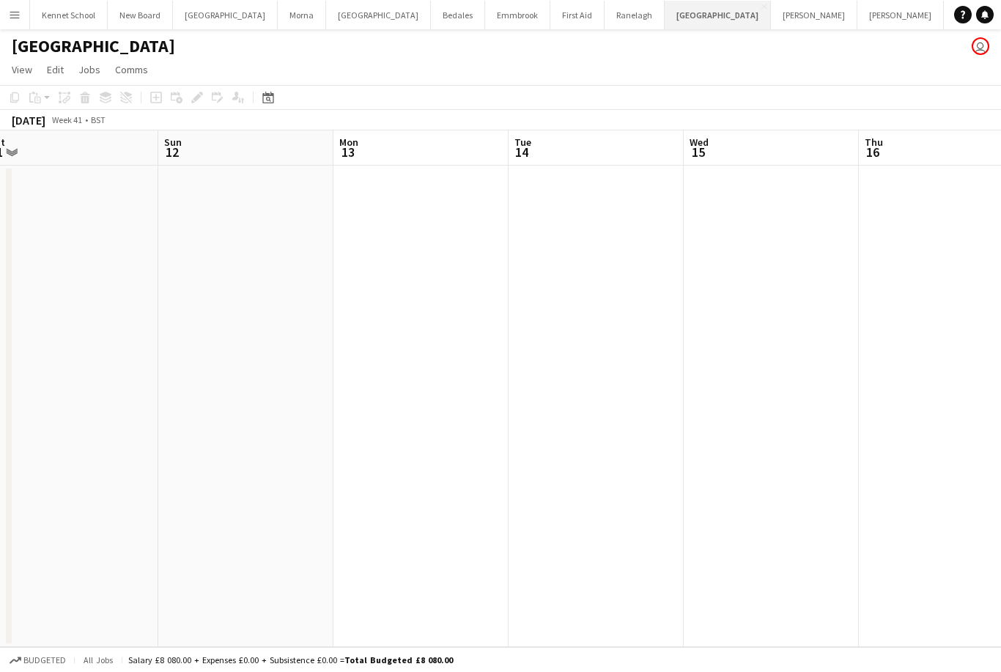
scroll to position [0, 463]
click at [267, 99] on icon at bounding box center [268, 99] width 5 height 5
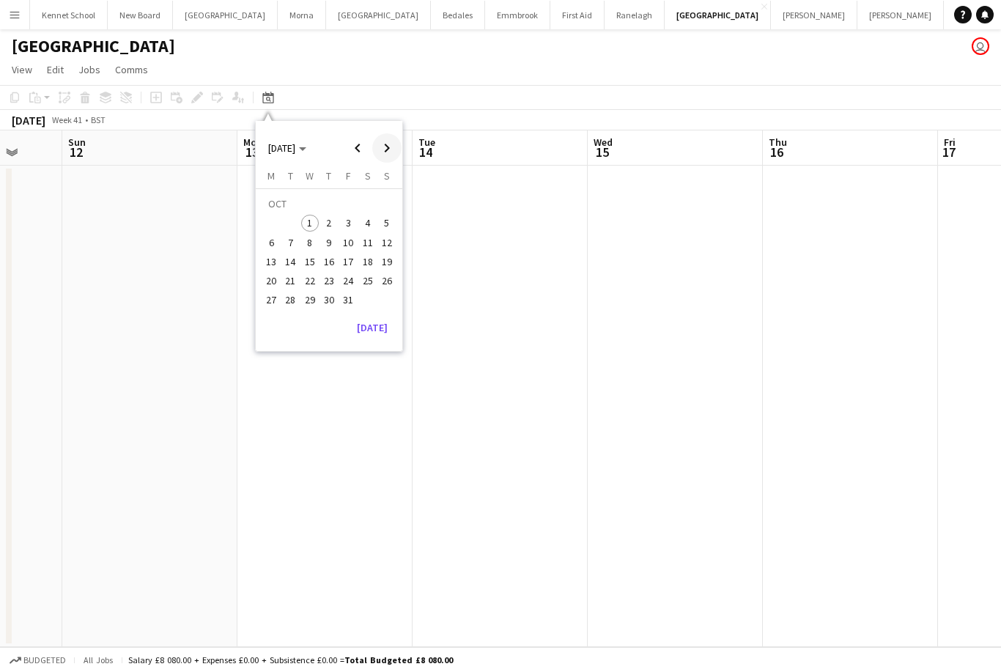
click at [382, 147] on span "Next month" at bounding box center [386, 147] width 29 height 29
click at [385, 135] on span "Next month" at bounding box center [386, 147] width 29 height 29
click at [383, 147] on span "Next month" at bounding box center [386, 147] width 29 height 29
click at [381, 151] on span "Next month" at bounding box center [386, 147] width 29 height 29
click at [381, 153] on span "Next month" at bounding box center [386, 147] width 29 height 29
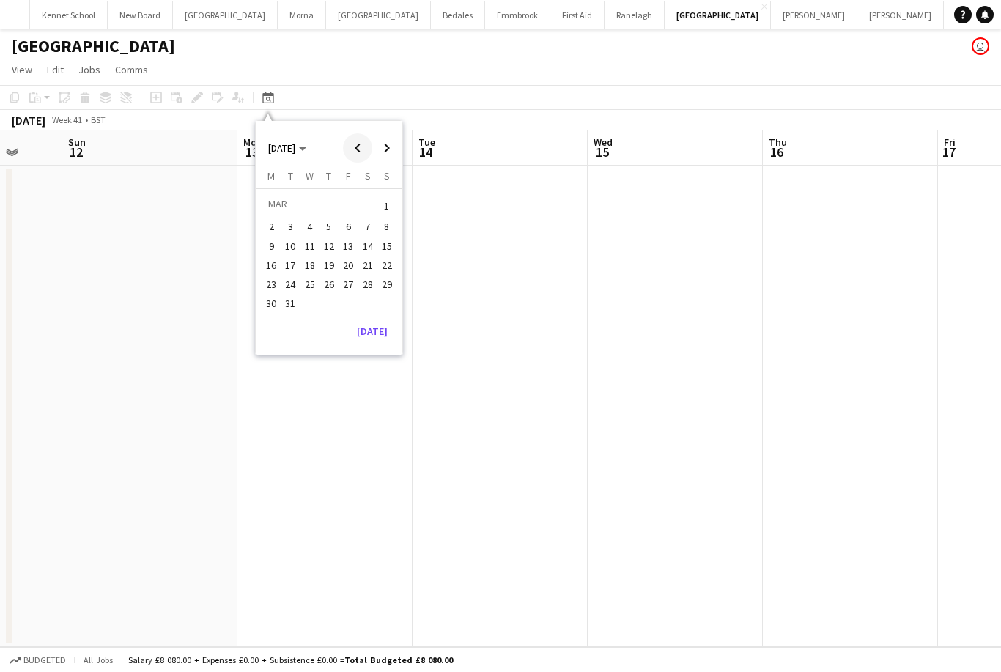
click at [363, 151] on span "Previous month" at bounding box center [357, 147] width 29 height 29
click at [345, 278] on span "27" at bounding box center [348, 284] width 18 height 18
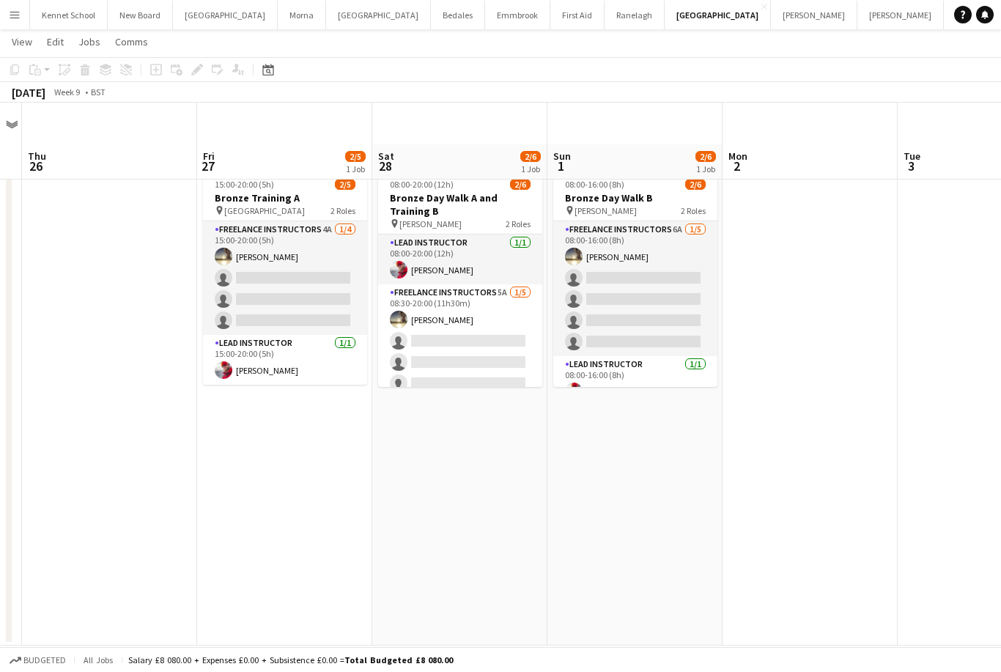
scroll to position [41, 0]
click at [271, 66] on icon at bounding box center [267, 70] width 11 height 12
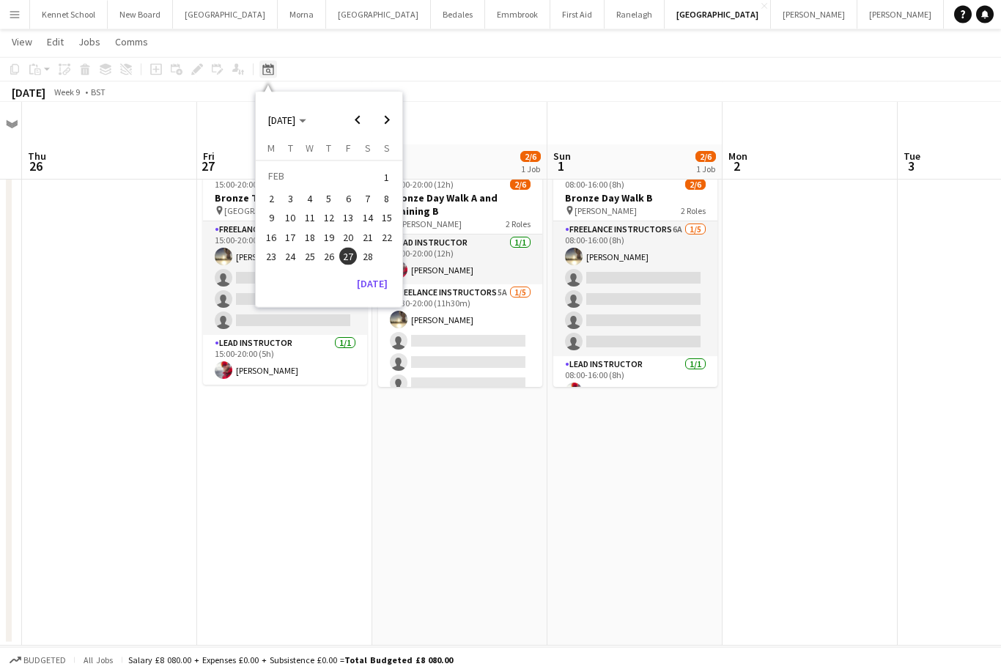
scroll to position [42, 0]
click at [384, 116] on span "Next month" at bounding box center [386, 119] width 29 height 29
click at [393, 122] on span "Next month" at bounding box center [386, 119] width 29 height 29
click at [392, 125] on span "Next month" at bounding box center [386, 119] width 29 height 29
click at [390, 133] on span "Next month" at bounding box center [386, 119] width 29 height 29
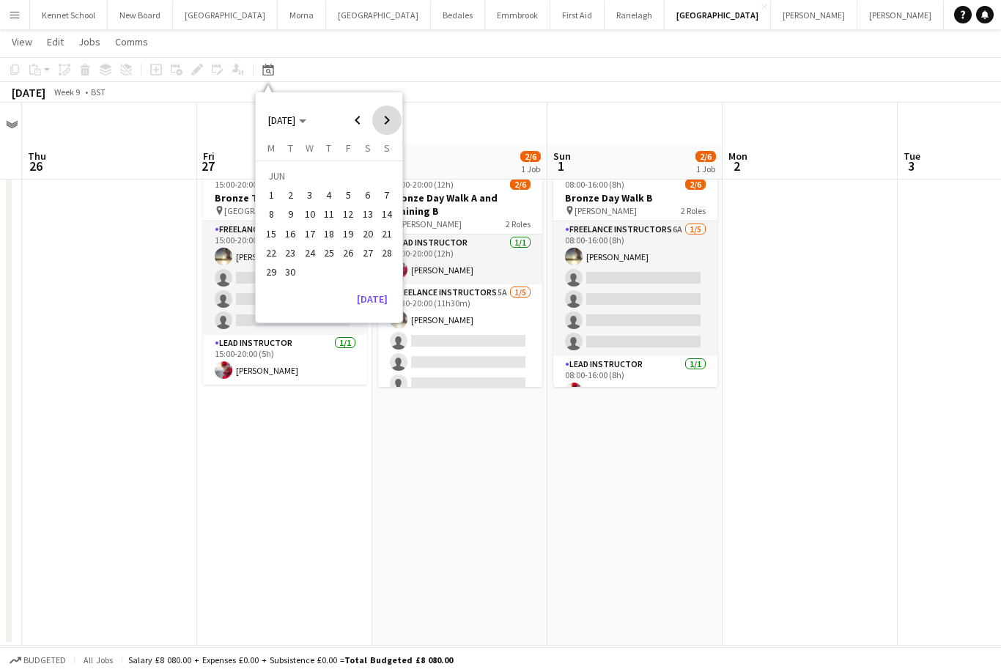
click at [382, 119] on span "Next month" at bounding box center [386, 119] width 29 height 29
click at [370, 190] on span "4" at bounding box center [368, 195] width 18 height 18
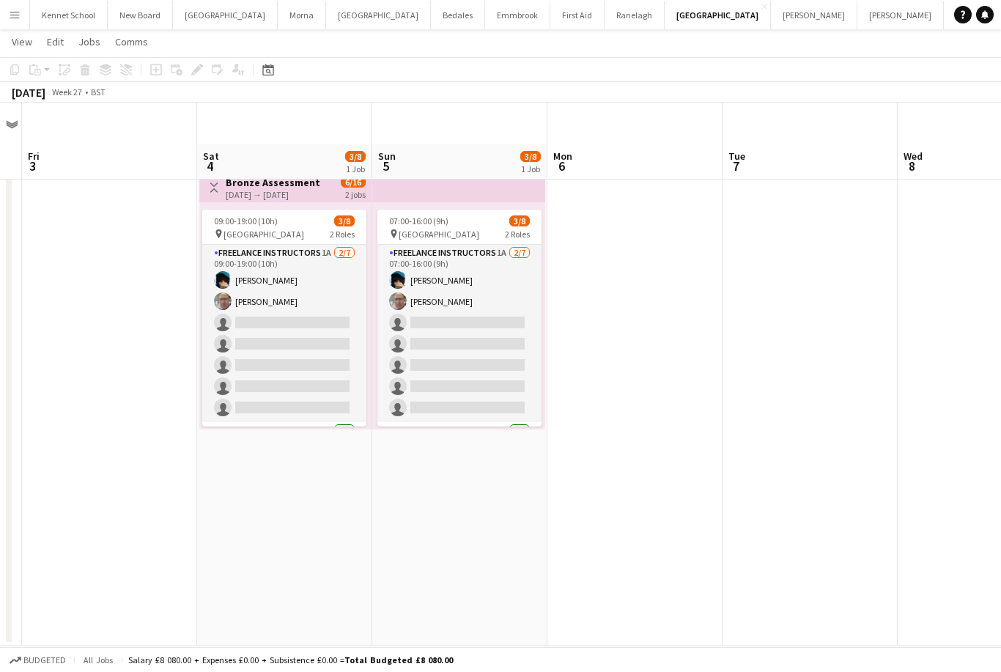
scroll to position [47, 0]
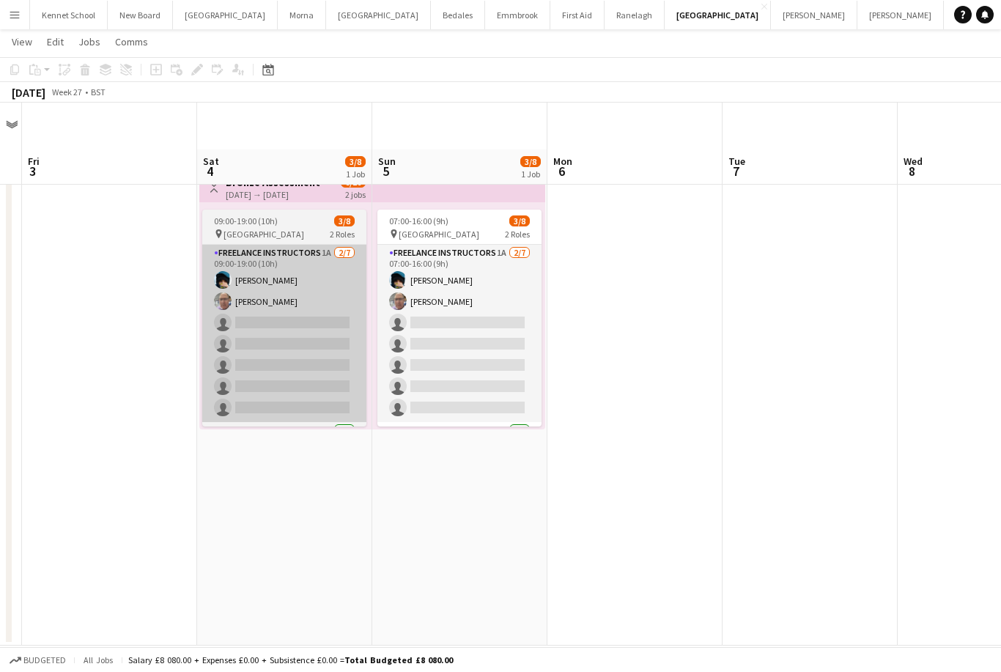
click at [263, 330] on app-card-role "Freelance Instructors 1A [DATE] 09:00-19:00 (10h) [PERSON_NAME] [PERSON_NAME] s…" at bounding box center [284, 333] width 164 height 177
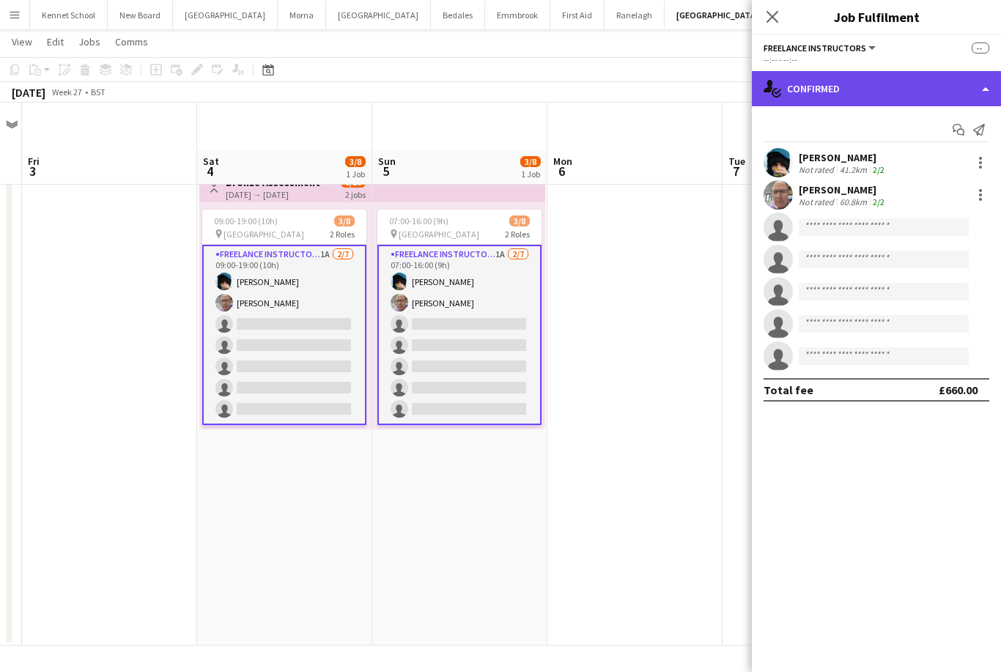
click at [943, 86] on div "single-neutral-actions-check-2 Confirmed" at bounding box center [876, 88] width 249 height 35
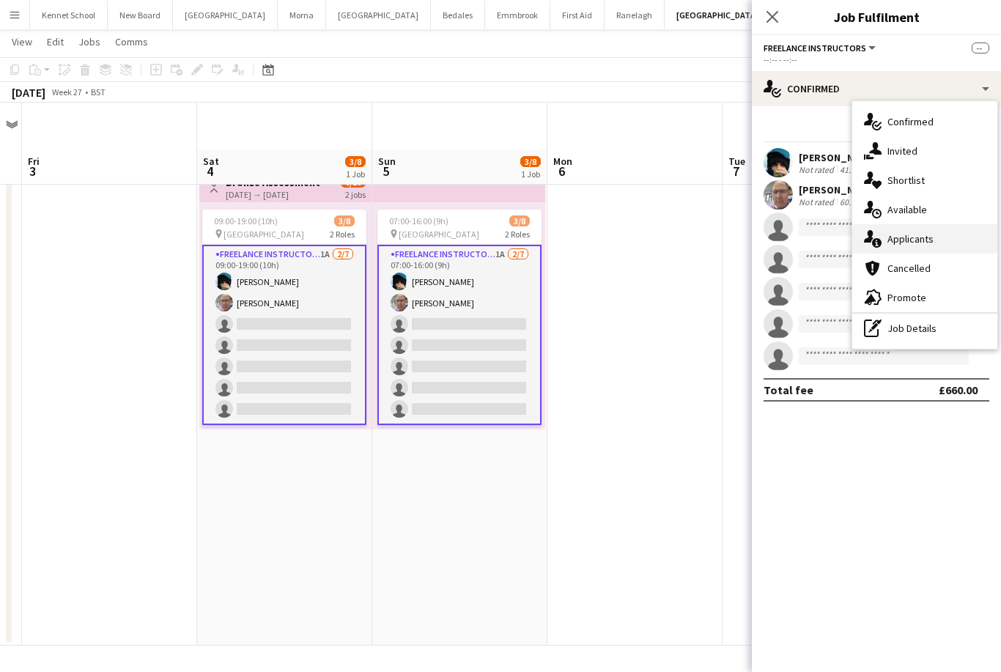
click at [922, 238] on span "Applicants" at bounding box center [910, 238] width 46 height 13
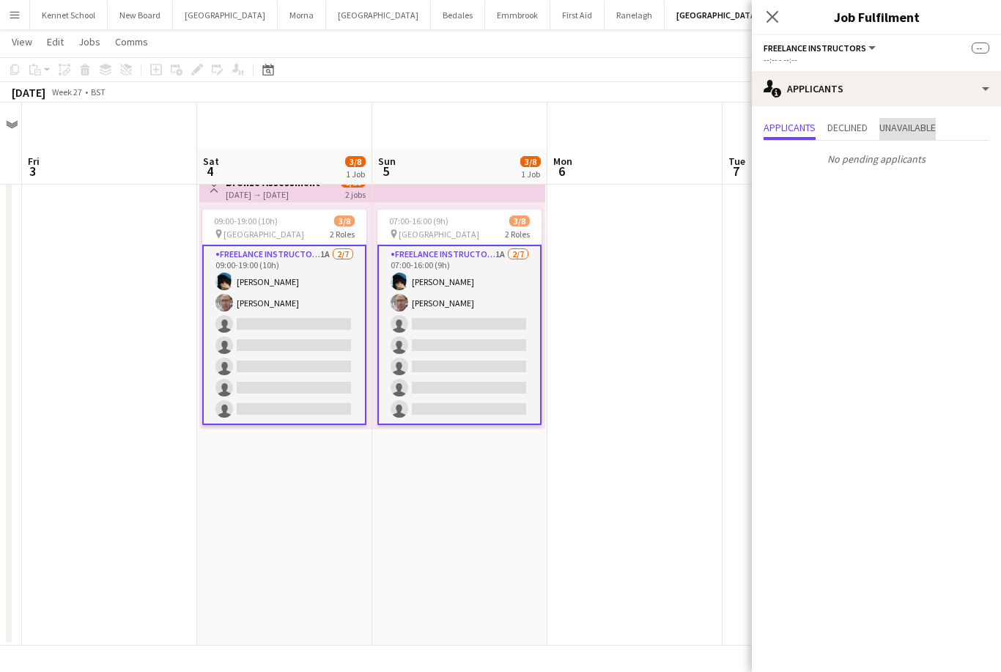
click at [935, 130] on span "Unavailable" at bounding box center [907, 127] width 56 height 10
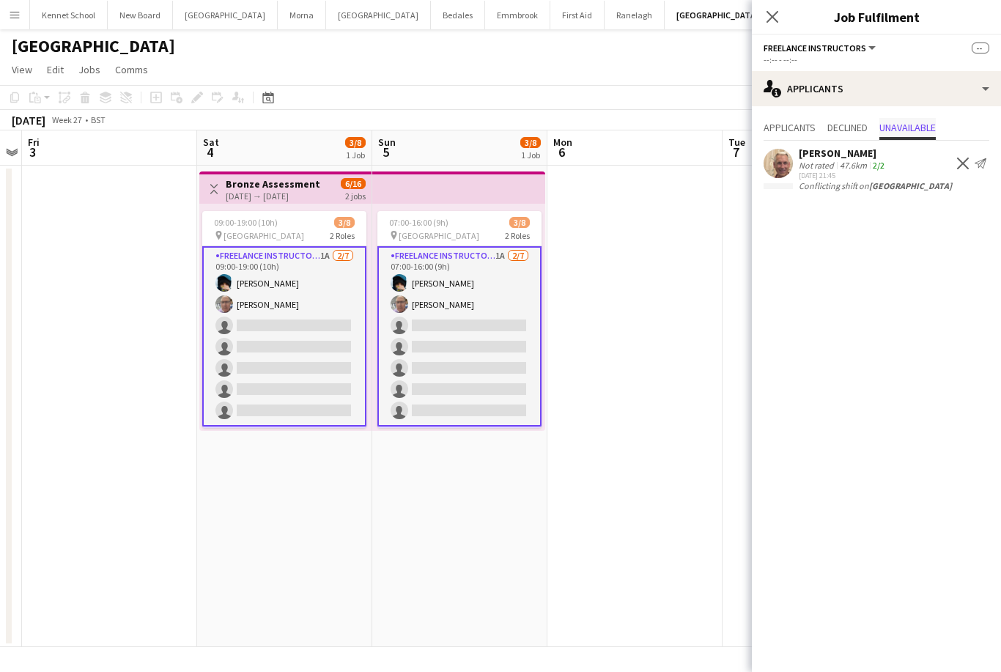
scroll to position [0, 0]
click at [235, 387] on app-card-role "Freelance Instructors 1A [DATE] 09:00-19:00 (10h) [PERSON_NAME] [PERSON_NAME] s…" at bounding box center [284, 336] width 164 height 180
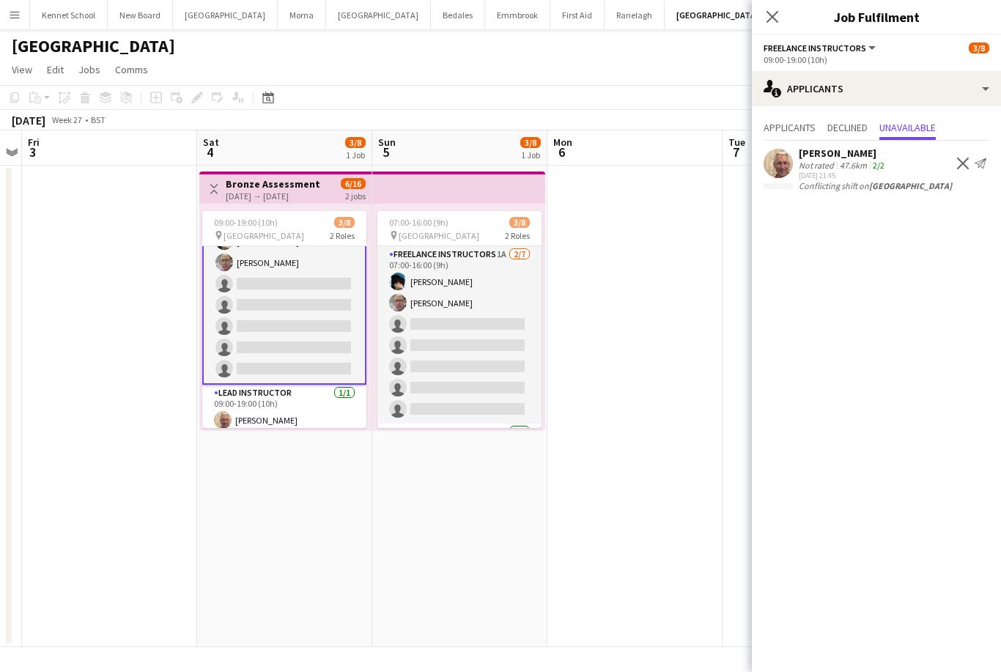
scroll to position [45, 0]
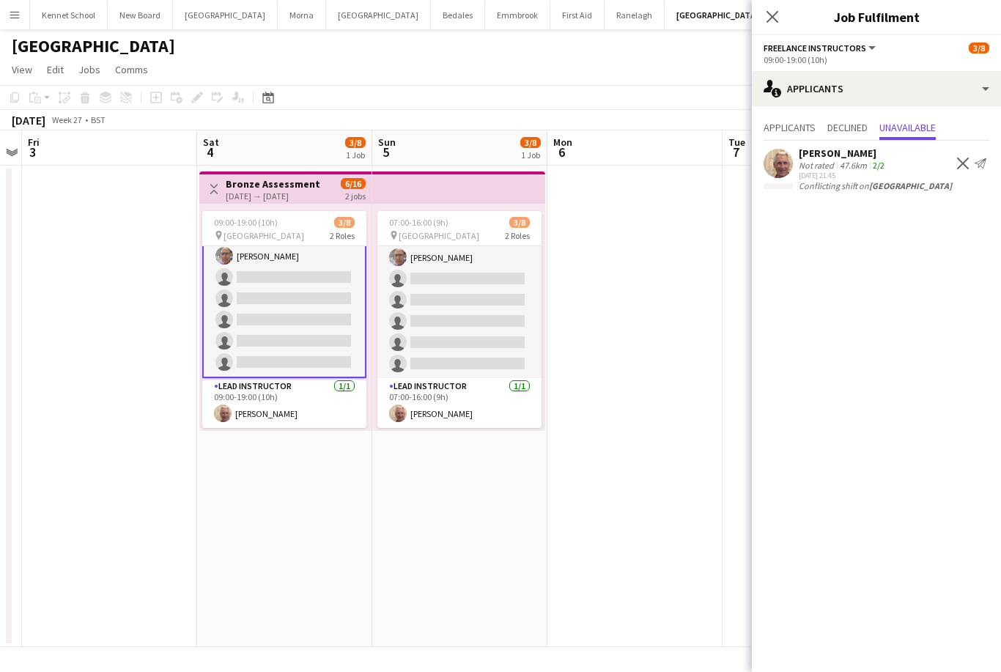
click at [122, 363] on app-date-cell at bounding box center [109, 406] width 175 height 481
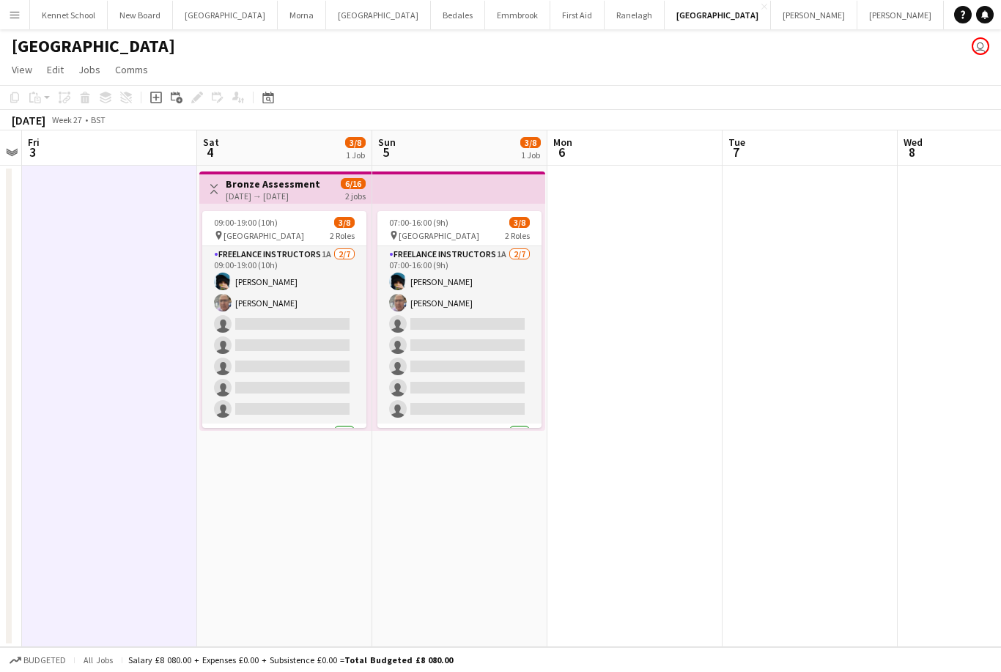
scroll to position [12, 0]
click at [262, 85] on app-toolbar "Copy Paste Paste Command V Paste with crew Command Shift V Paste linked Job [GE…" at bounding box center [500, 97] width 1001 height 25
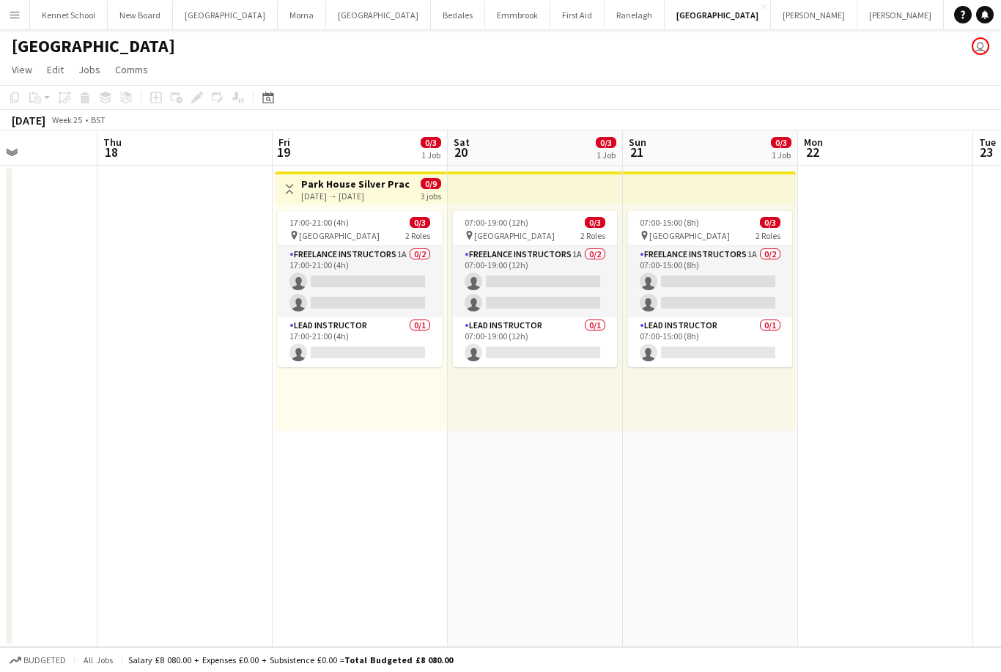
scroll to position [0, 503]
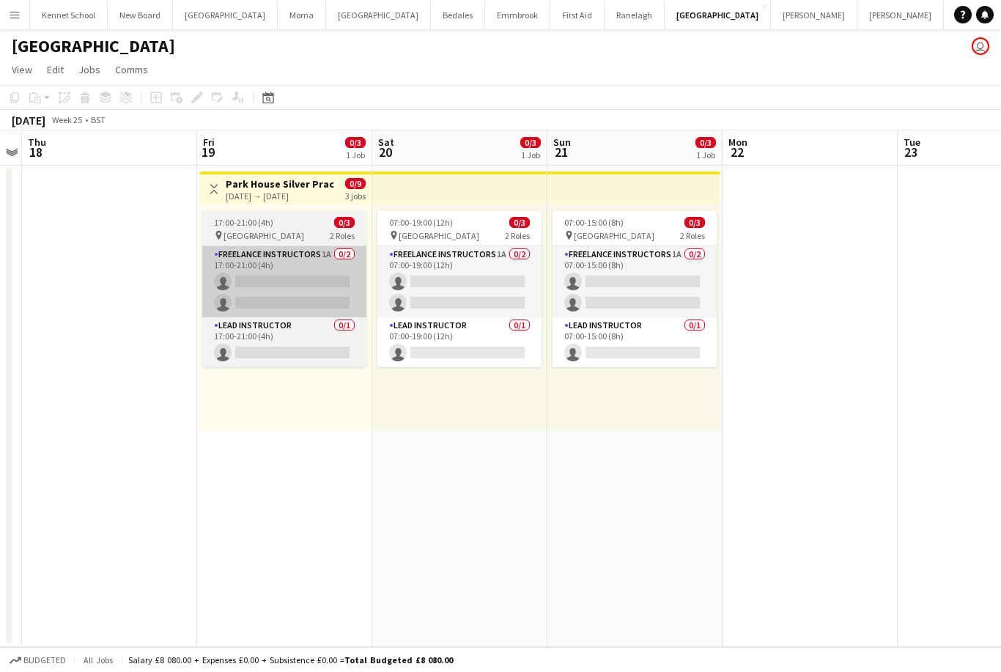
click at [249, 270] on app-card-role "Freelance Instructors 1A 0/2 17:00-21:00 (4h) single-neutral-actions single-neu…" at bounding box center [284, 281] width 164 height 71
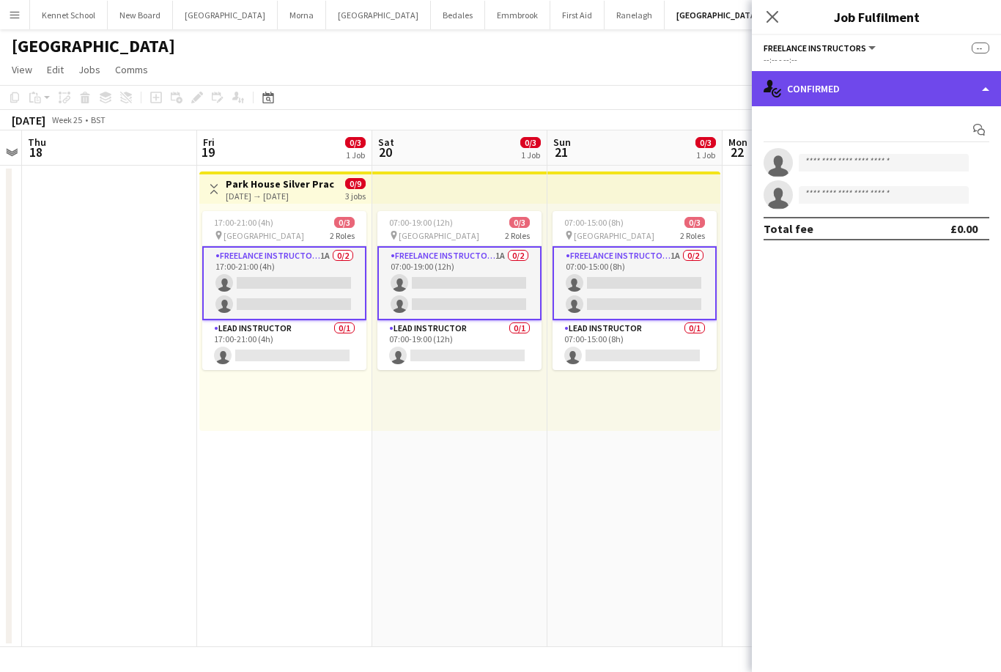
click at [960, 85] on div "single-neutral-actions-check-2 Confirmed" at bounding box center [876, 88] width 249 height 35
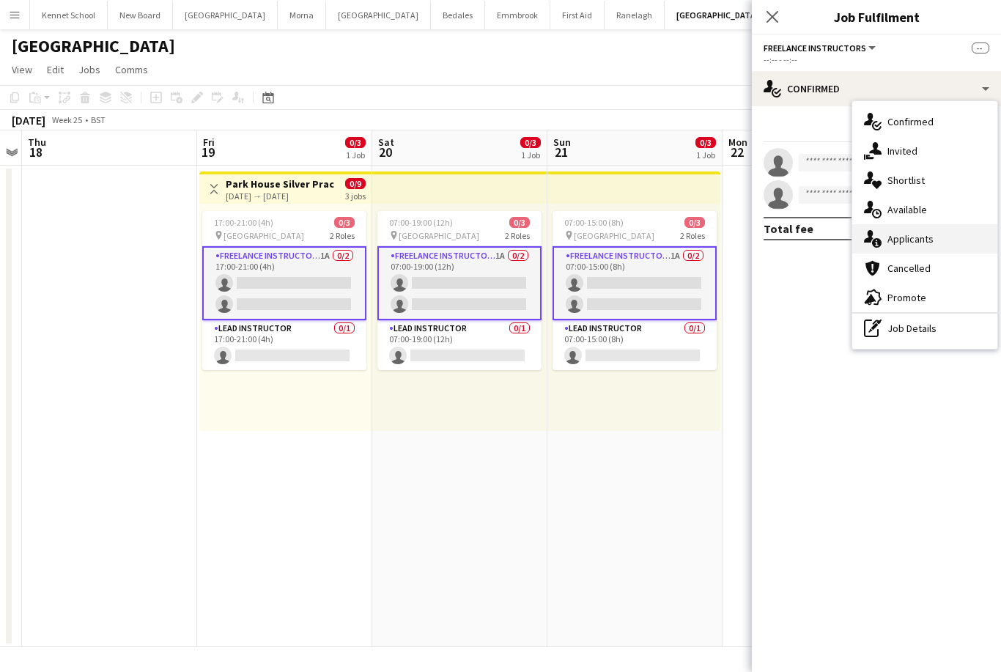
click at [925, 241] on span "Applicants" at bounding box center [910, 238] width 46 height 13
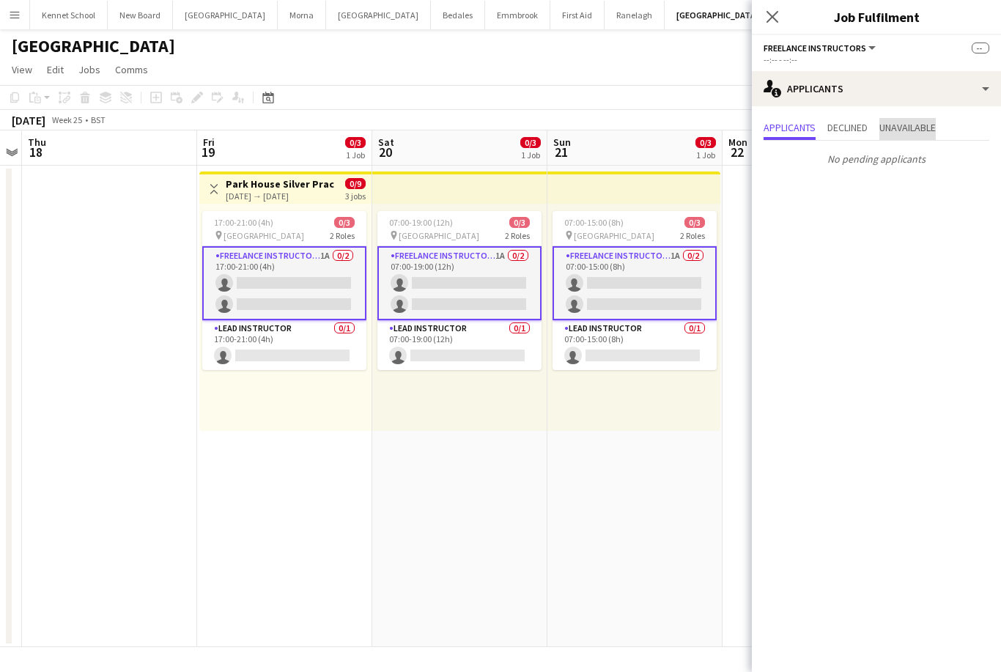
click at [932, 130] on span "Unavailable" at bounding box center [907, 127] width 56 height 10
click at [859, 123] on span "Declined" at bounding box center [847, 127] width 40 height 10
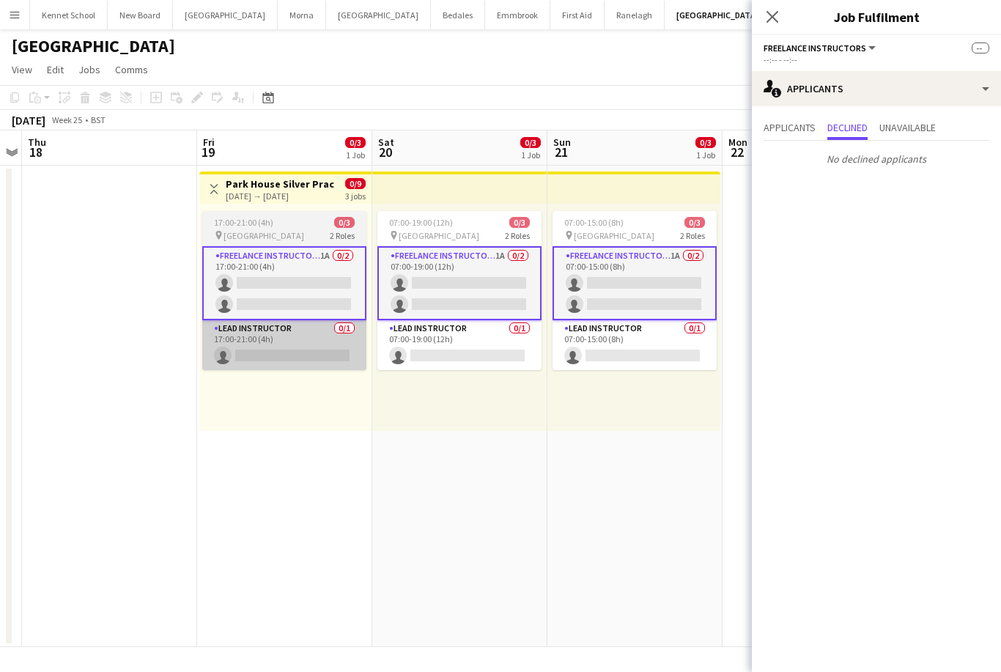
click at [245, 344] on app-card-role "Lead Instructor 0/1 17:00-21:00 (4h) single-neutral-actions" at bounding box center [284, 345] width 164 height 50
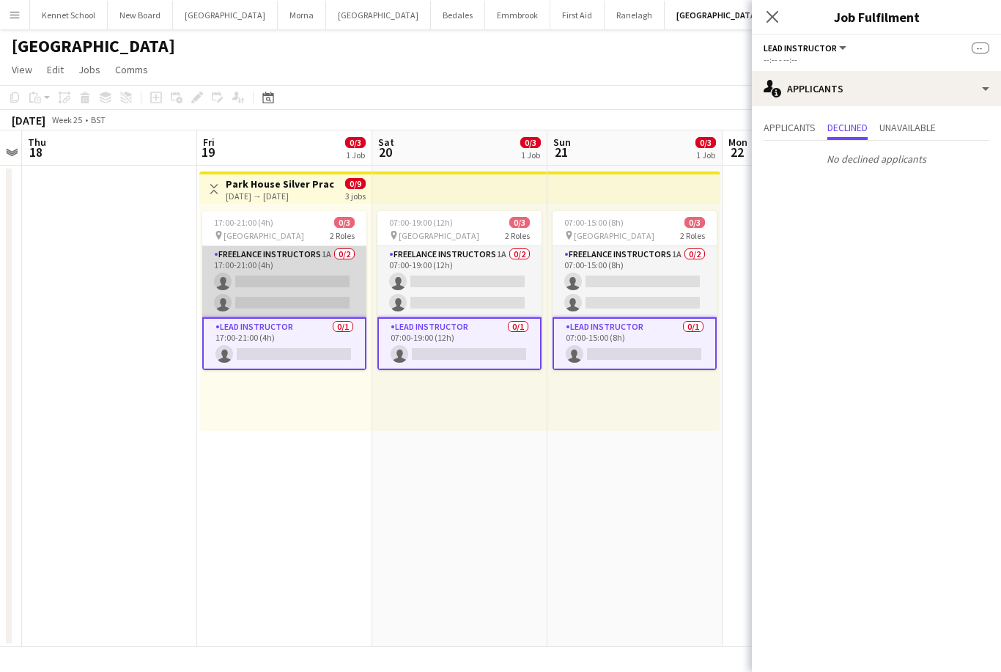
click at [251, 269] on app-card-role "Freelance Instructors 1A 0/2 17:00-21:00 (4h) single-neutral-actions single-neu…" at bounding box center [284, 281] width 164 height 71
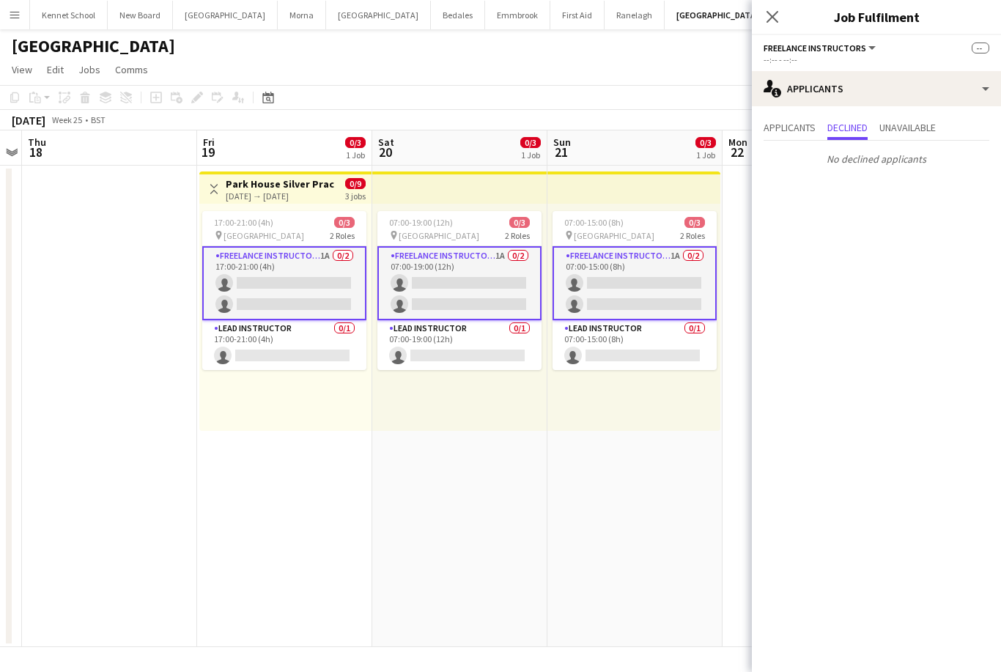
click at [238, 188] on app-top-bar "Toggle View Park House Silver Practice [DATE] → [DATE] 0/9 3 jobs" at bounding box center [285, 187] width 172 height 32
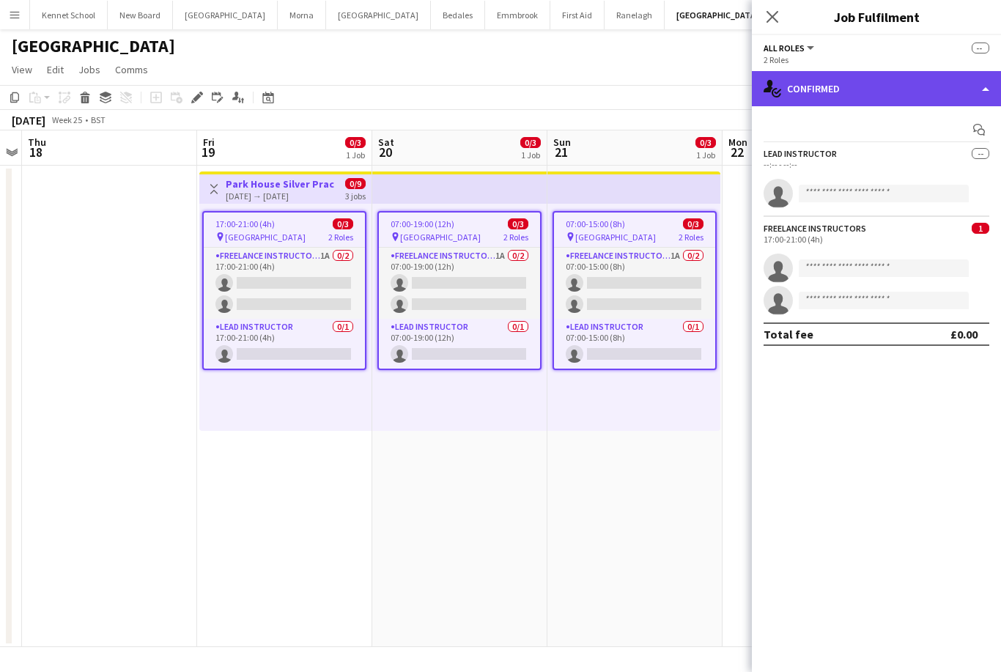
click at [961, 90] on div "single-neutral-actions-check-2 Confirmed" at bounding box center [876, 88] width 249 height 35
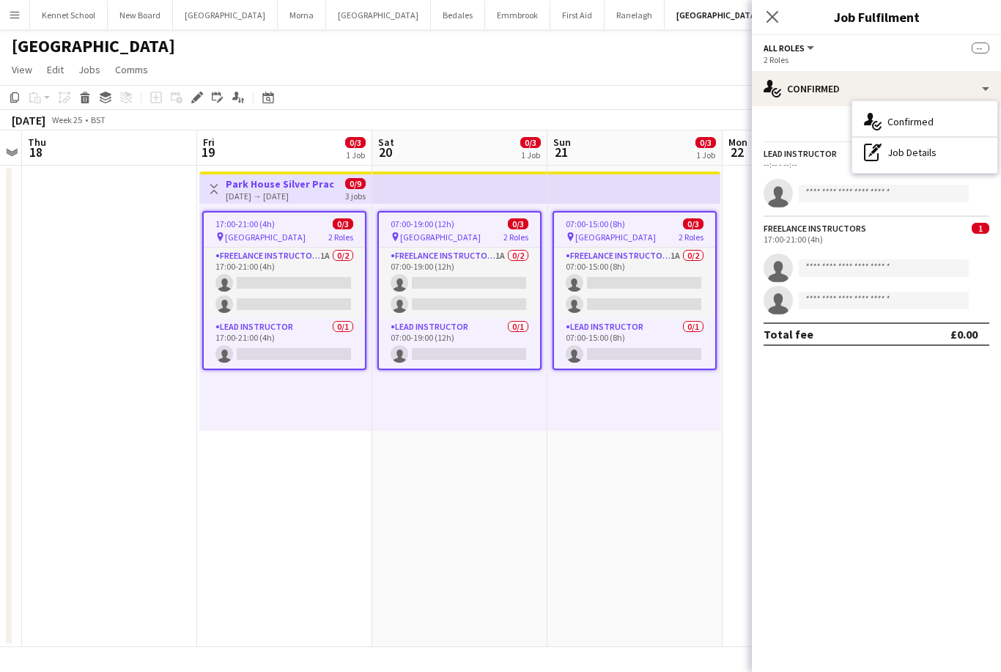
click at [185, 388] on app-date-cell at bounding box center [109, 406] width 175 height 481
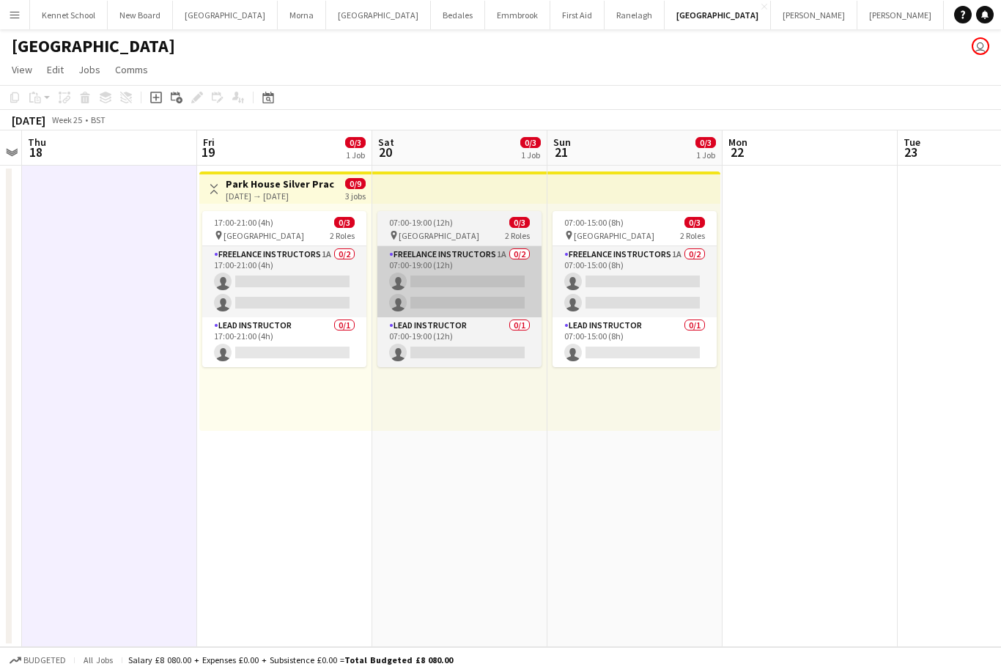
click at [456, 287] on app-card-role "Freelance Instructors 1A 0/2 07:00-19:00 (12h) single-neutral-actions single-ne…" at bounding box center [459, 281] width 164 height 71
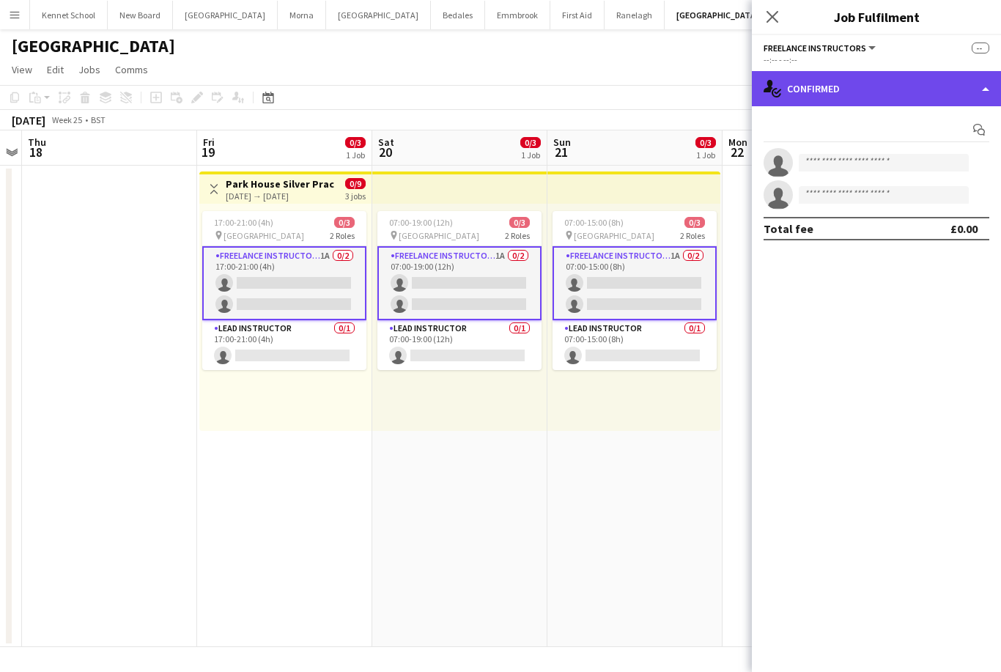
click at [953, 89] on div "single-neutral-actions-check-2 Confirmed" at bounding box center [876, 88] width 249 height 35
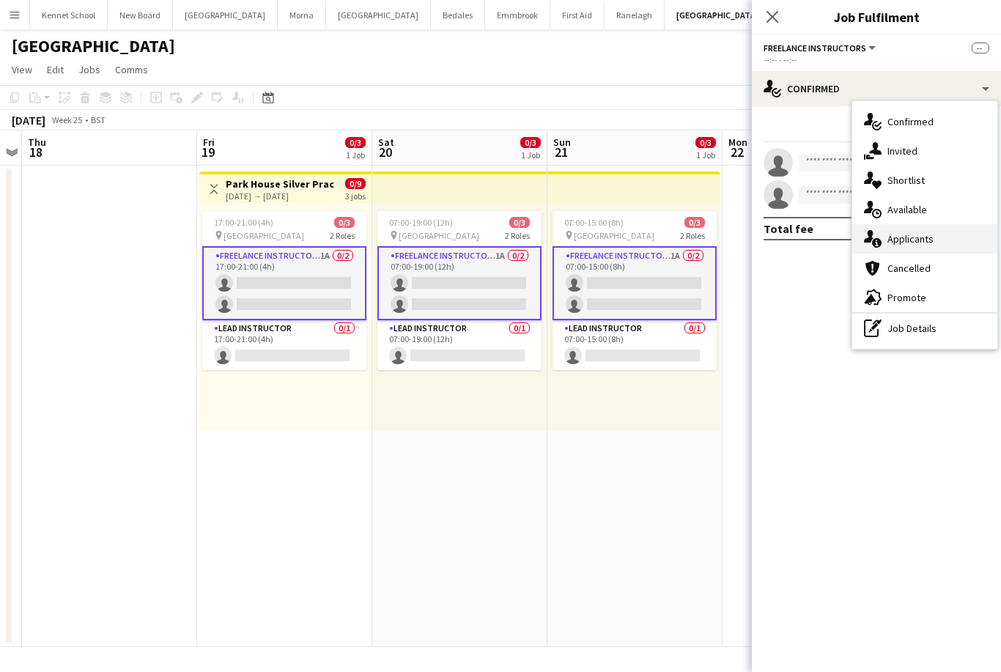
click at [925, 239] on span "Applicants" at bounding box center [910, 238] width 46 height 13
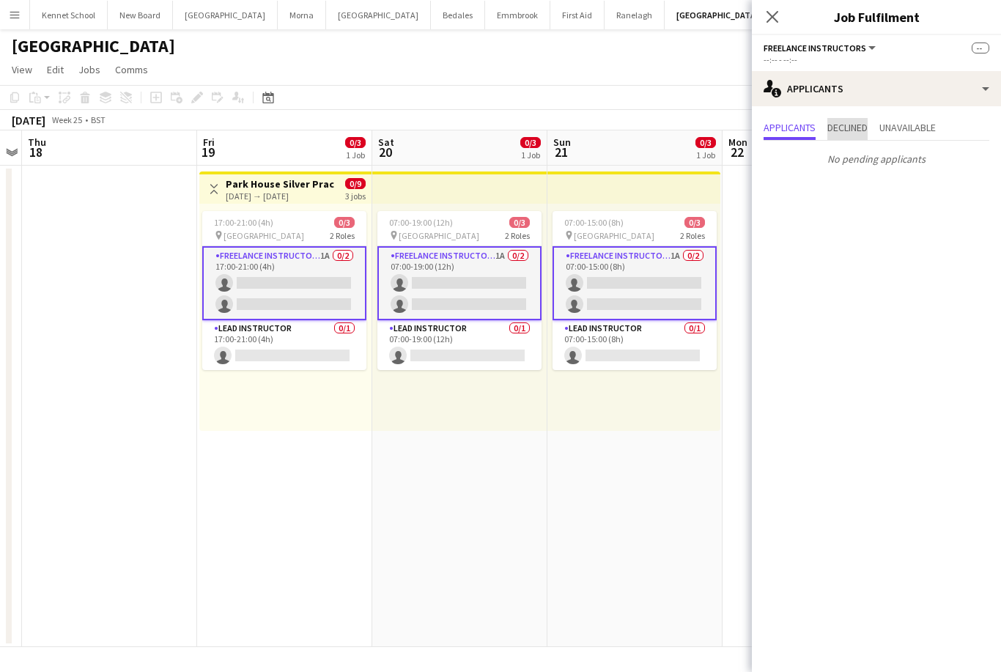
click at [862, 130] on span "Declined" at bounding box center [847, 127] width 40 height 10
click at [933, 129] on span "Unavailable" at bounding box center [907, 127] width 56 height 10
click at [865, 53] on button "Freelance Instructors" at bounding box center [820, 47] width 114 height 11
click at [842, 74] on li "All roles" at bounding box center [823, 73] width 95 height 13
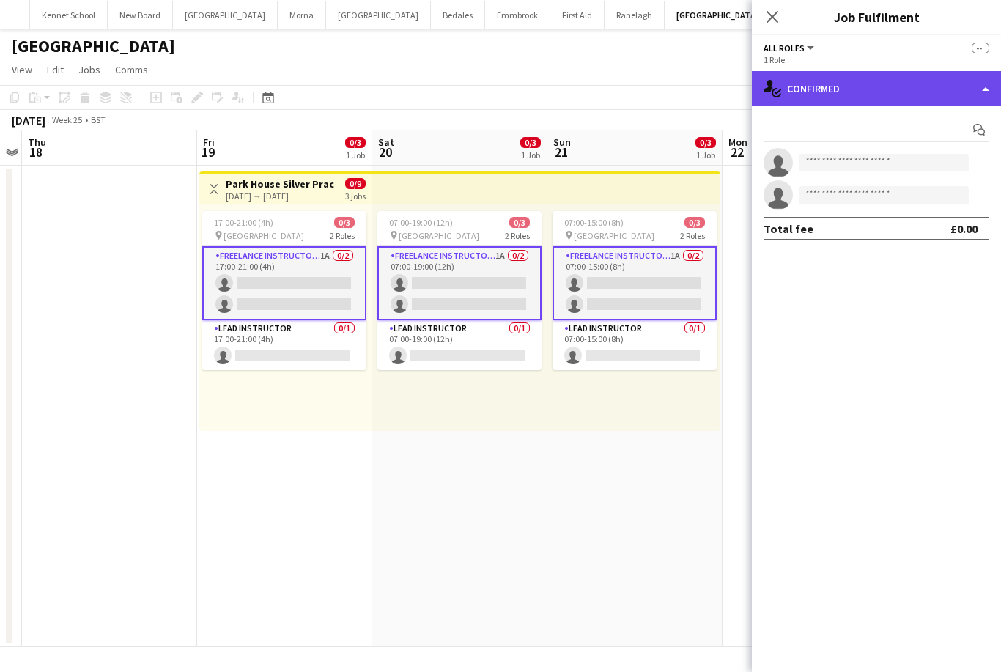
click at [944, 91] on div "single-neutral-actions-check-2 Confirmed" at bounding box center [876, 88] width 249 height 35
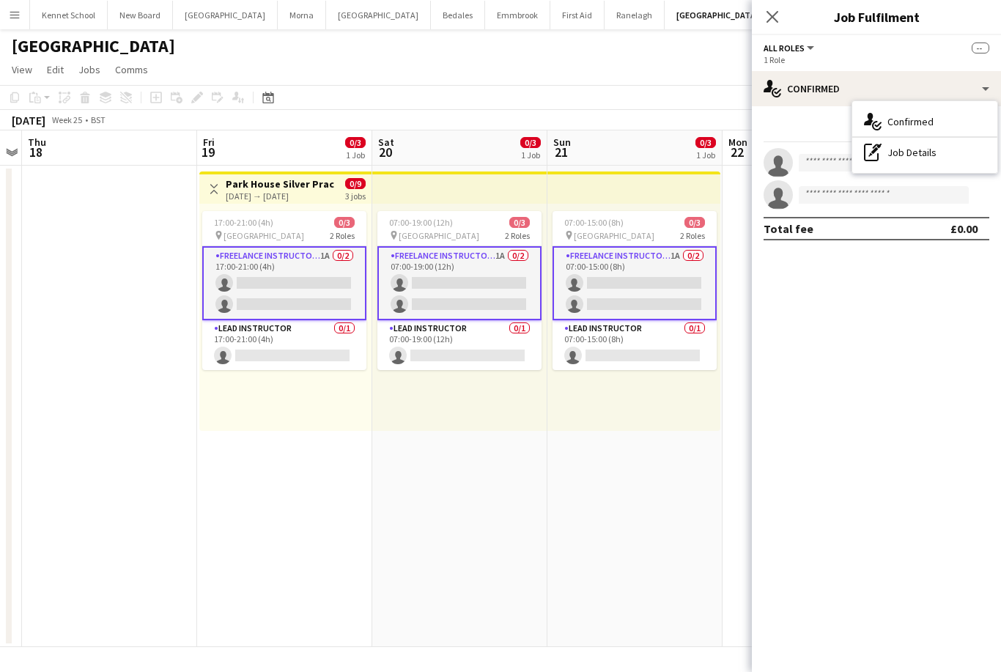
click at [282, 461] on app-date-cell "Toggle View Park House Silver Practice [DATE] → [DATE] 0/9 3 jobs 17:00-21:00 (…" at bounding box center [284, 406] width 175 height 481
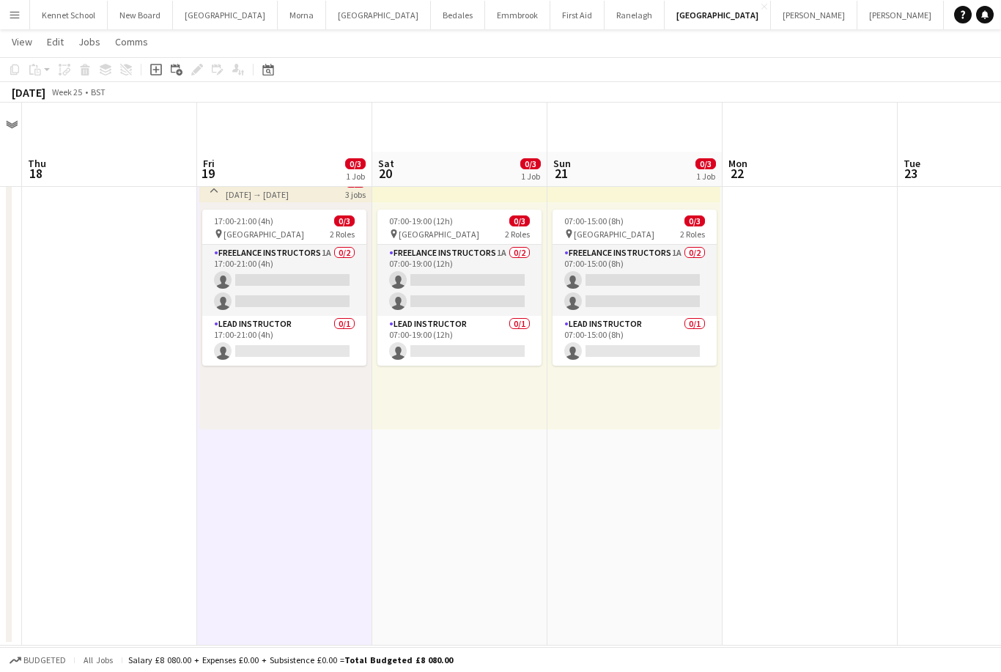
scroll to position [47, 0]
